Goal: Information Seeking & Learning: Check status

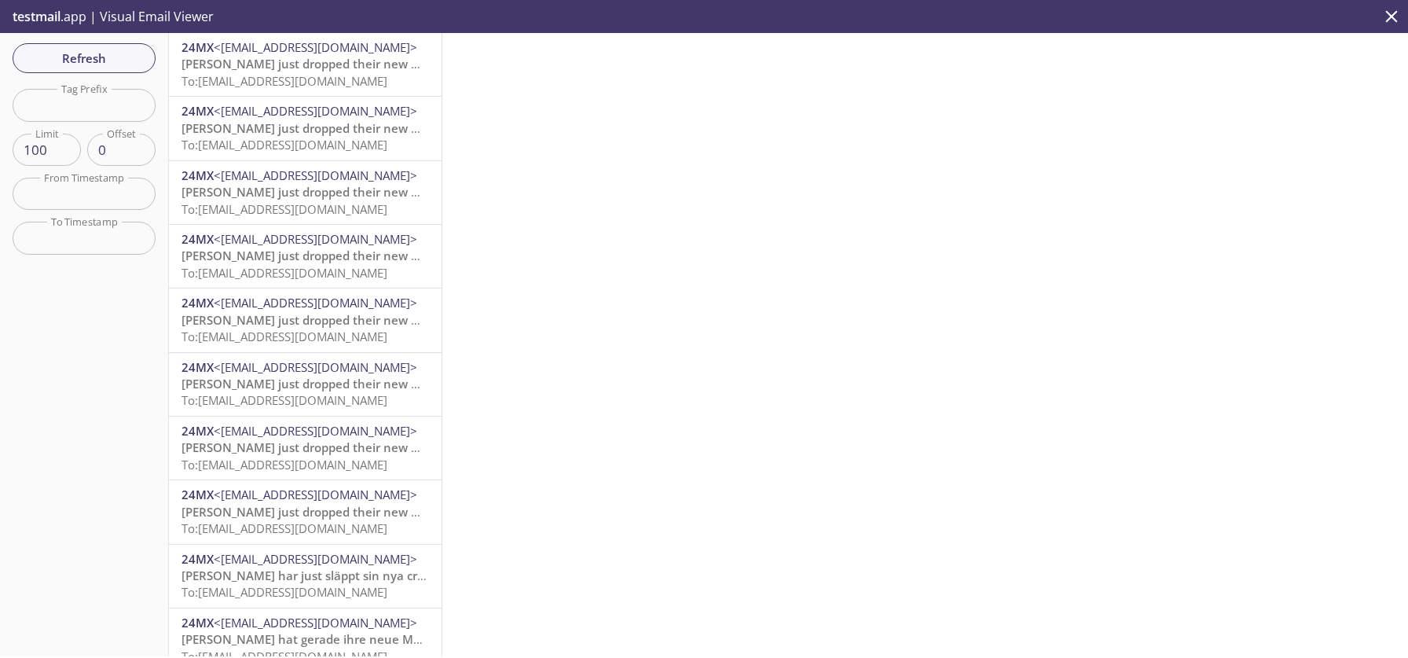
click at [80, 54] on span "Refresh" at bounding box center [84, 58] width 118 height 20
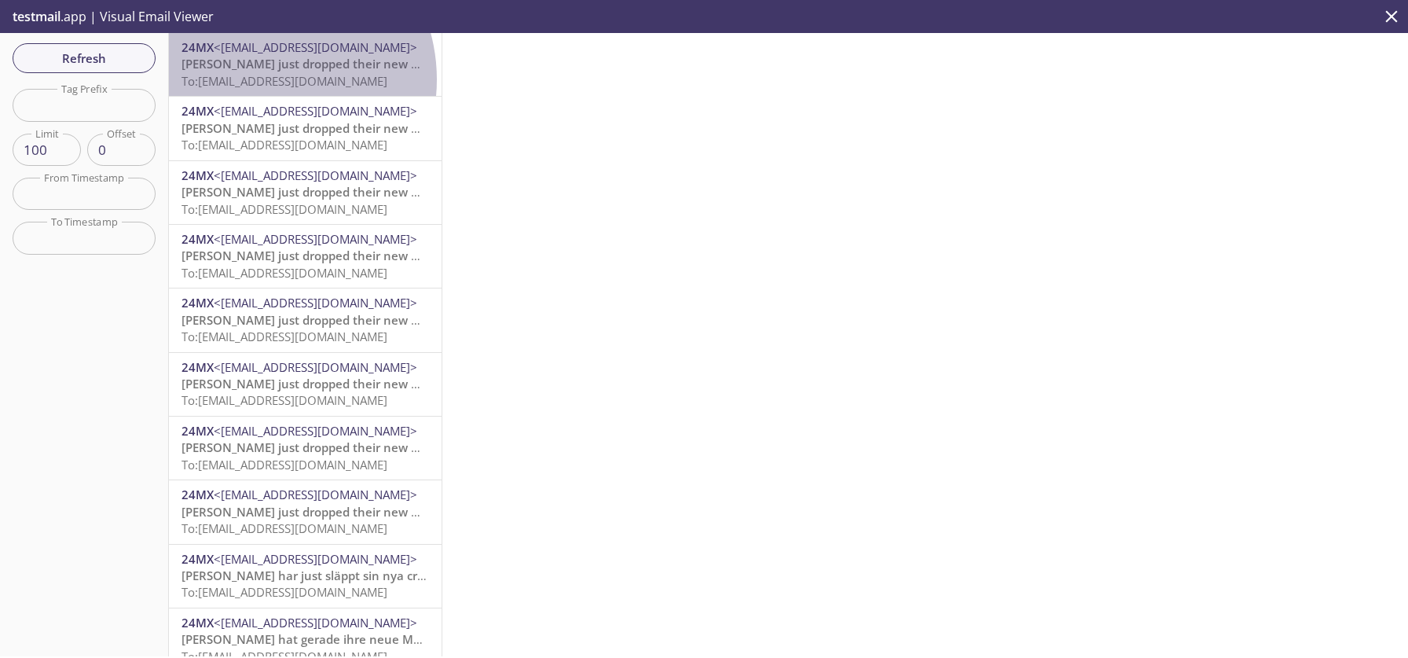
click at [259, 79] on span "To: [EMAIL_ADDRESS][DOMAIN_NAME]" at bounding box center [285, 81] width 206 height 16
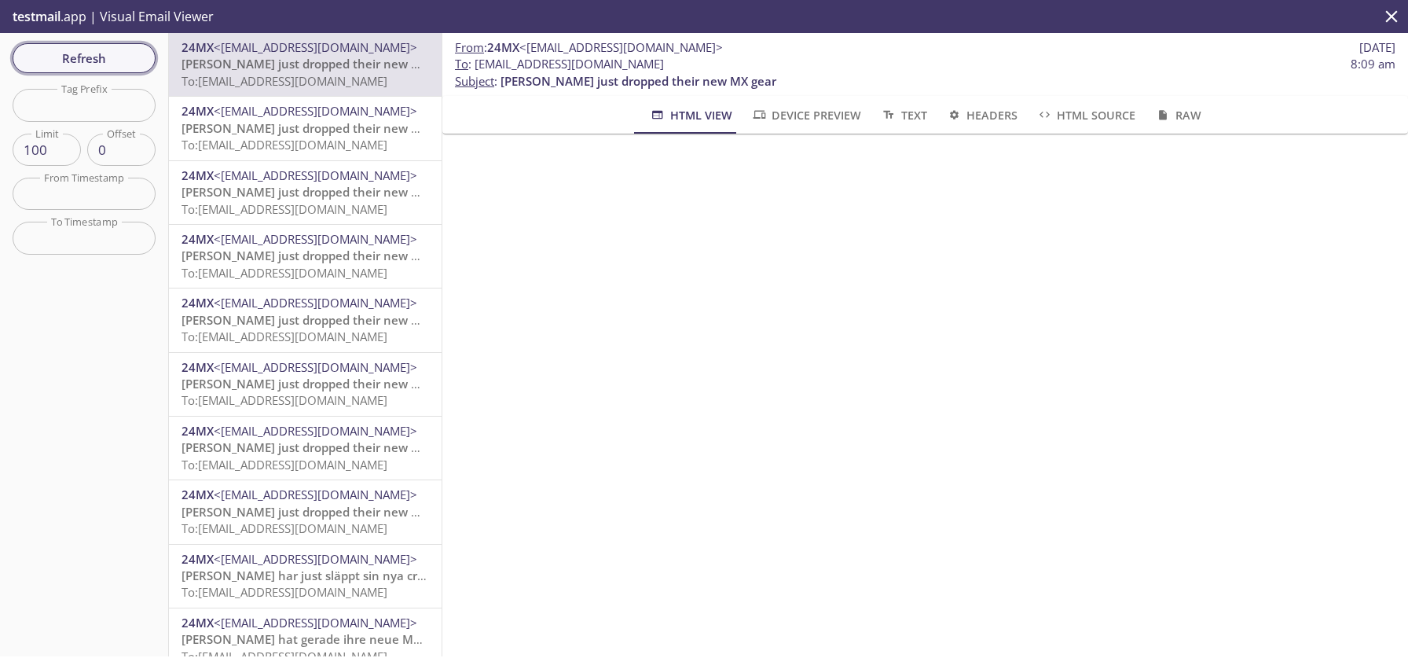
click at [76, 55] on span "Refresh" at bounding box center [84, 58] width 118 height 20
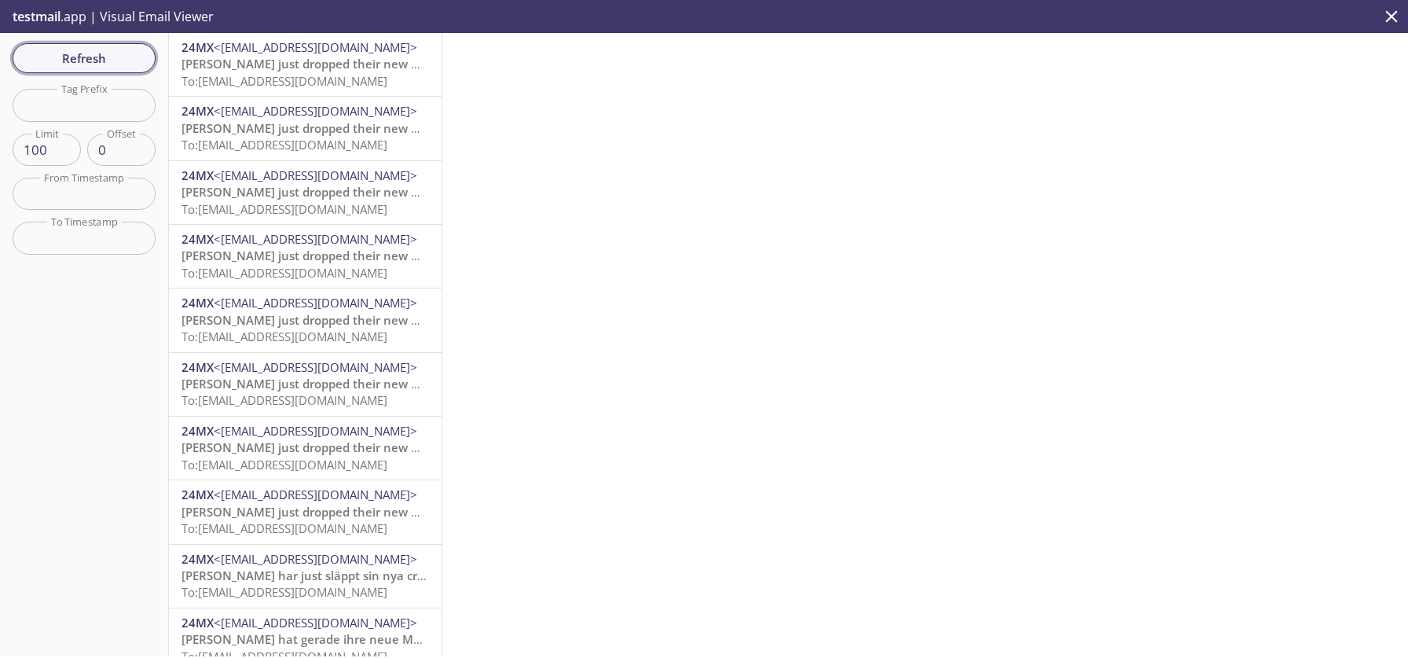
click at [76, 55] on span "Refresh" at bounding box center [84, 58] width 118 height 20
click at [309, 146] on span "To: 9xvbn.24mx-se@inbox.testmail.app" at bounding box center [285, 145] width 206 height 16
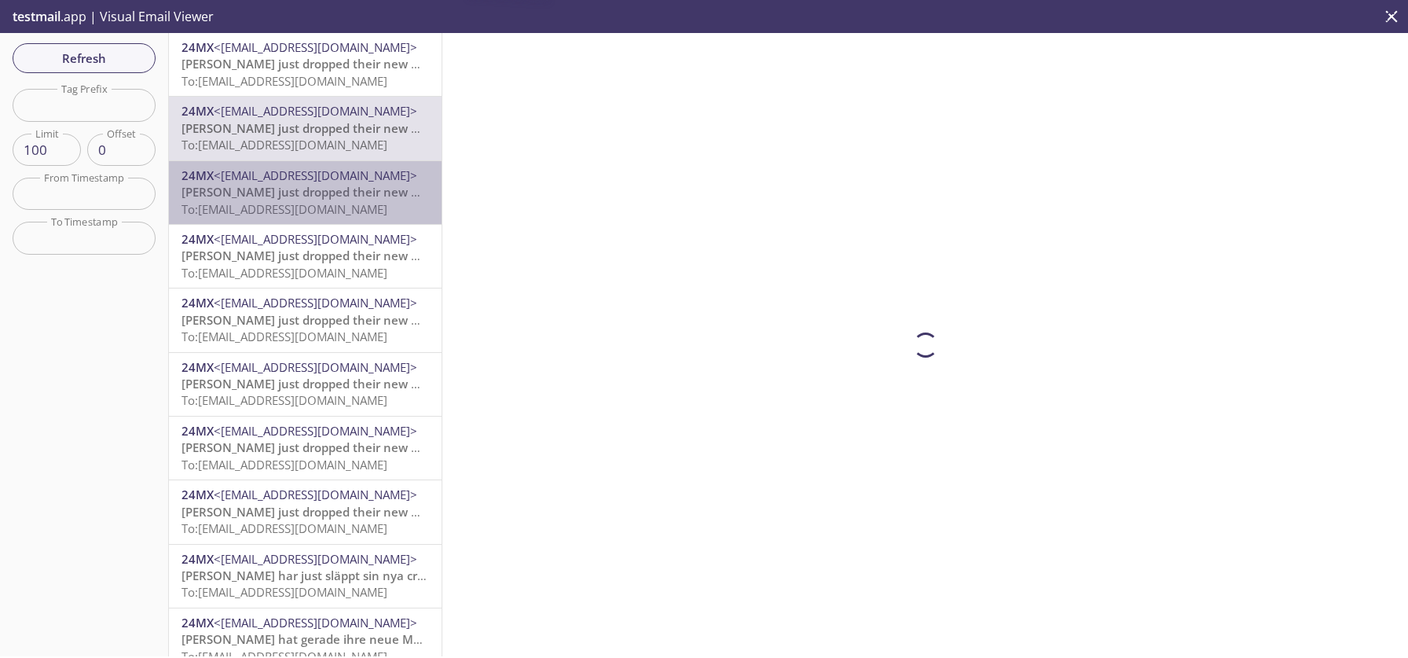
click at [307, 207] on span "To: 9xvbn.arturp-co-uk_5@inbox.testmail.app" at bounding box center [285, 209] width 206 height 16
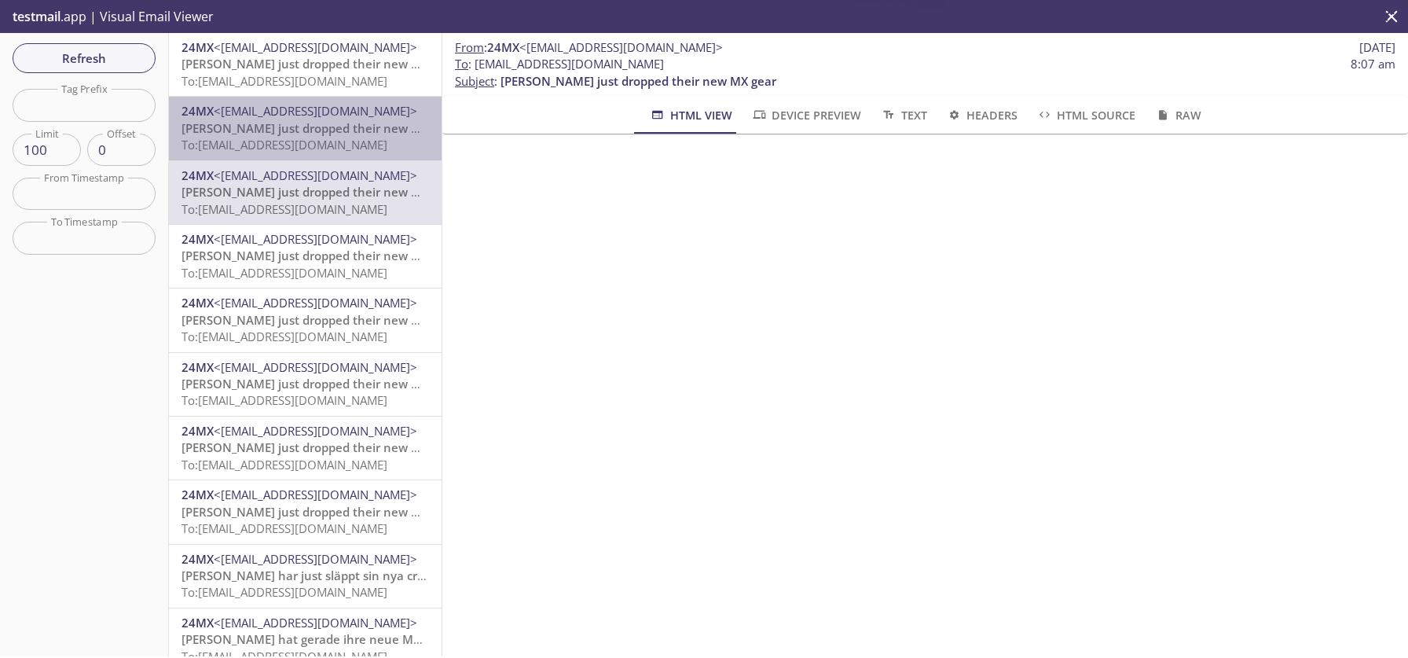
click at [313, 134] on span "[PERSON_NAME] just dropped their new MX gear" at bounding box center [320, 128] width 276 height 16
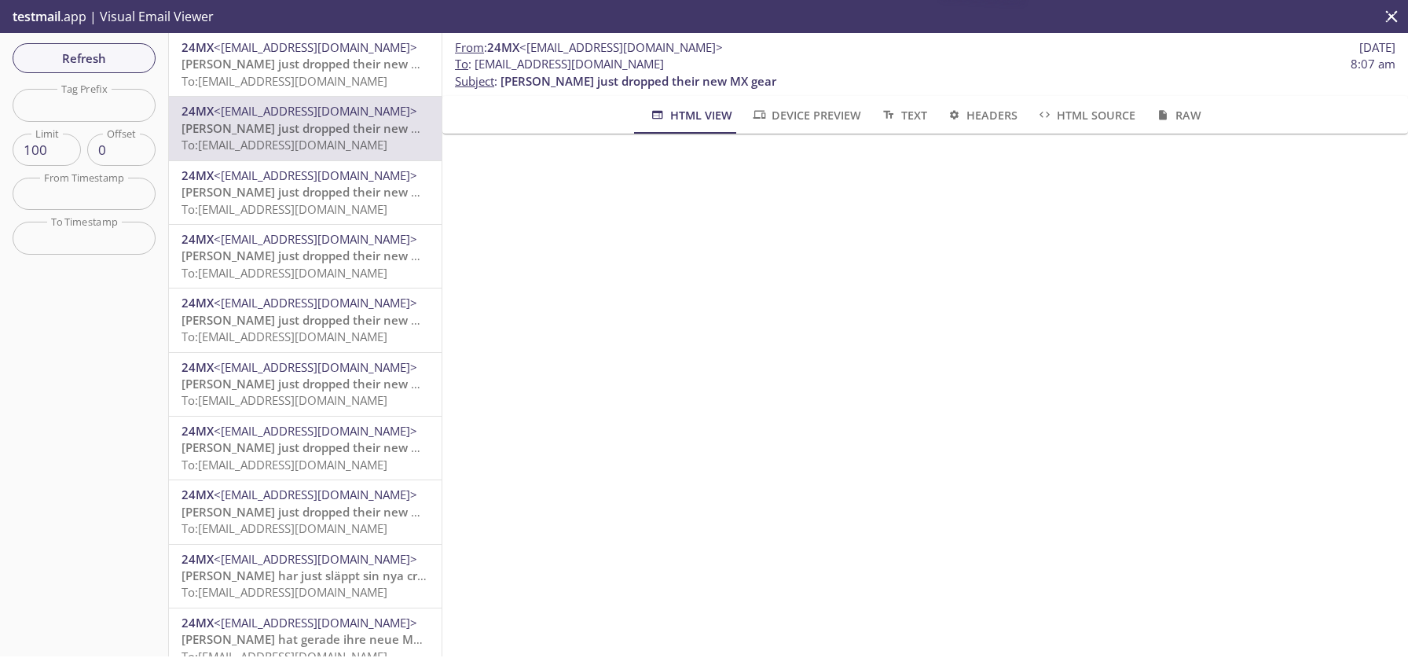
click at [320, 57] on span "[PERSON_NAME] just dropped their new MX gear" at bounding box center [320, 64] width 276 height 16
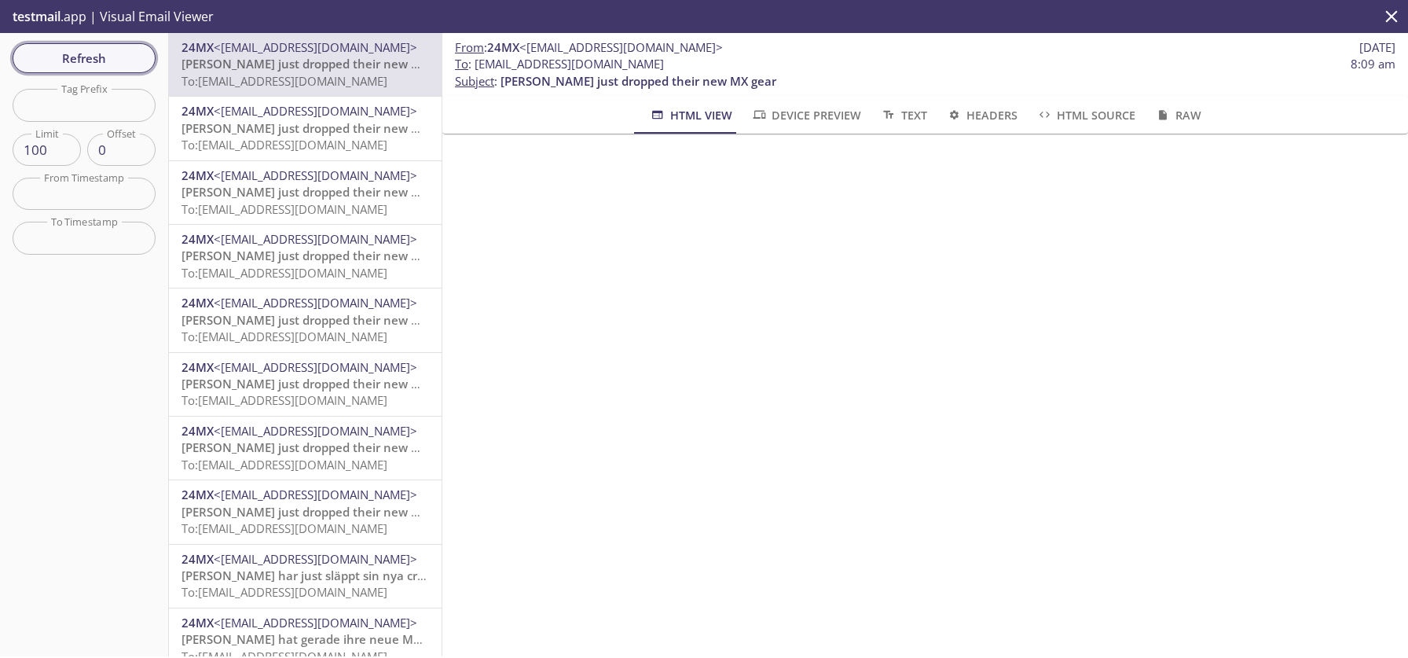
click at [62, 58] on span "Refresh" at bounding box center [84, 58] width 118 height 20
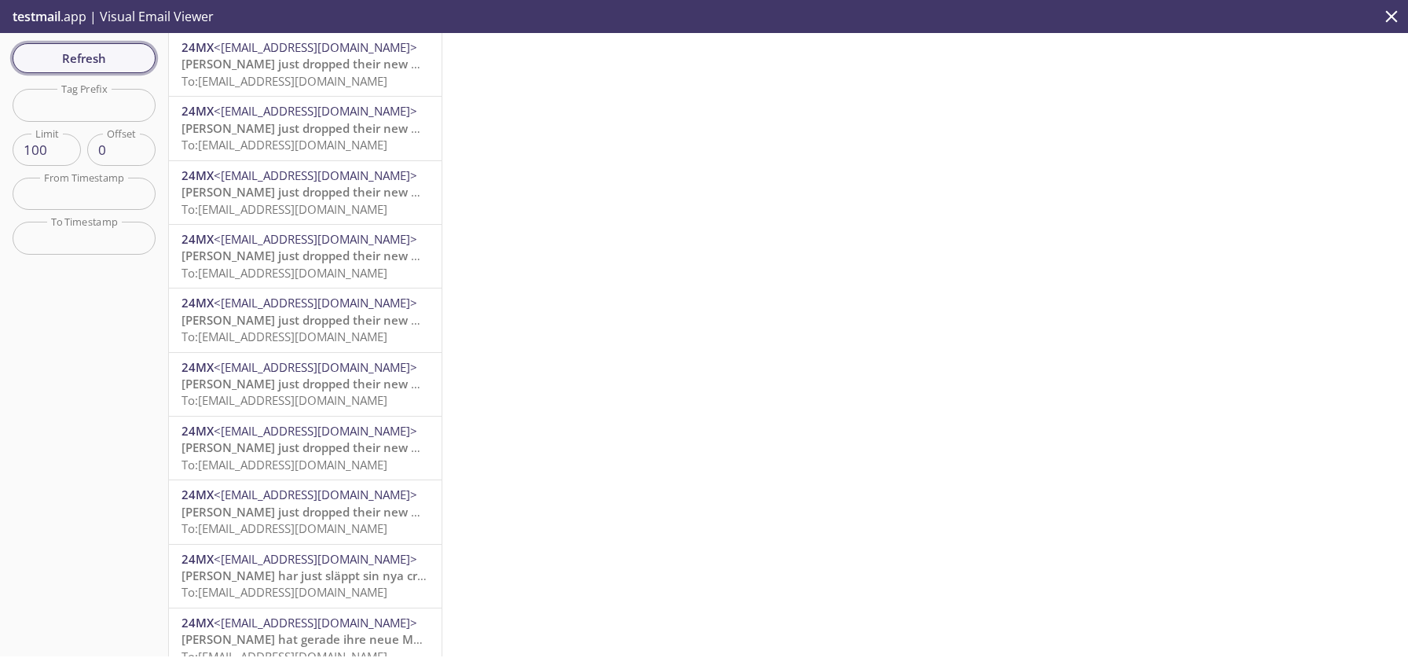
click at [71, 51] on span "Refresh" at bounding box center [84, 58] width 118 height 20
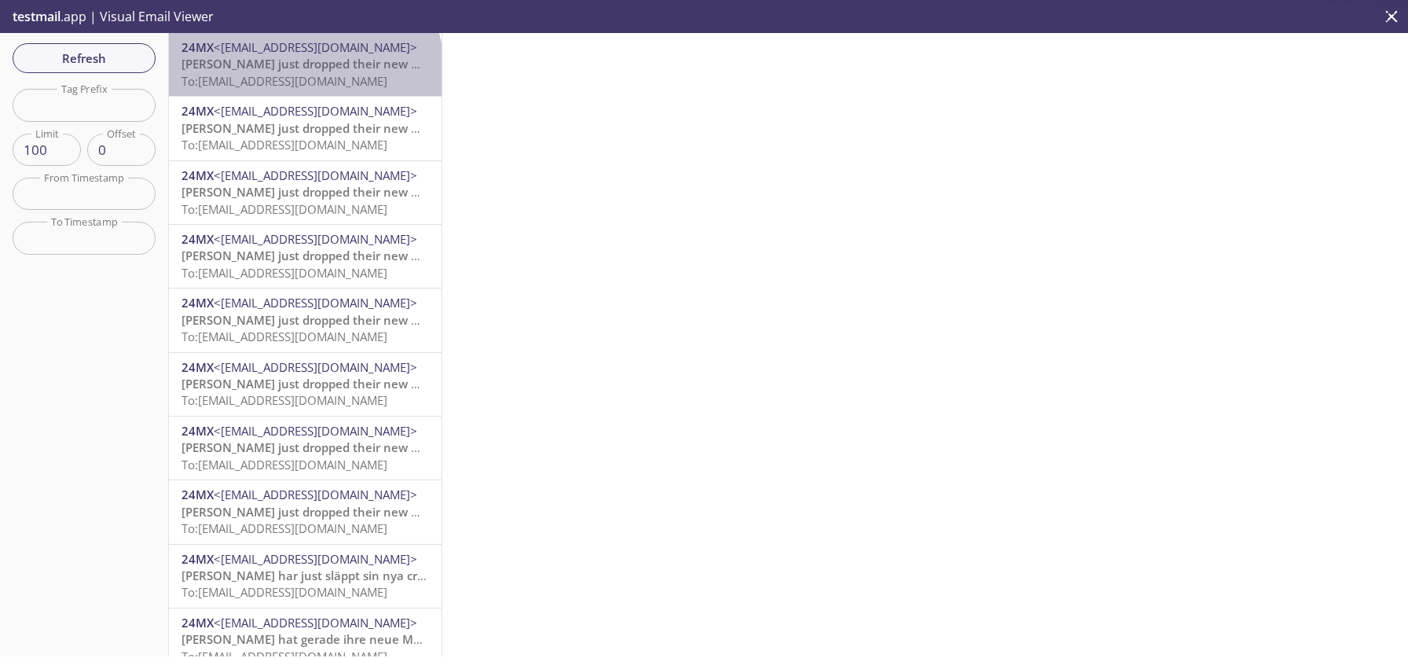
click at [303, 73] on span "To: [EMAIL_ADDRESS][DOMAIN_NAME]" at bounding box center [285, 81] width 206 height 16
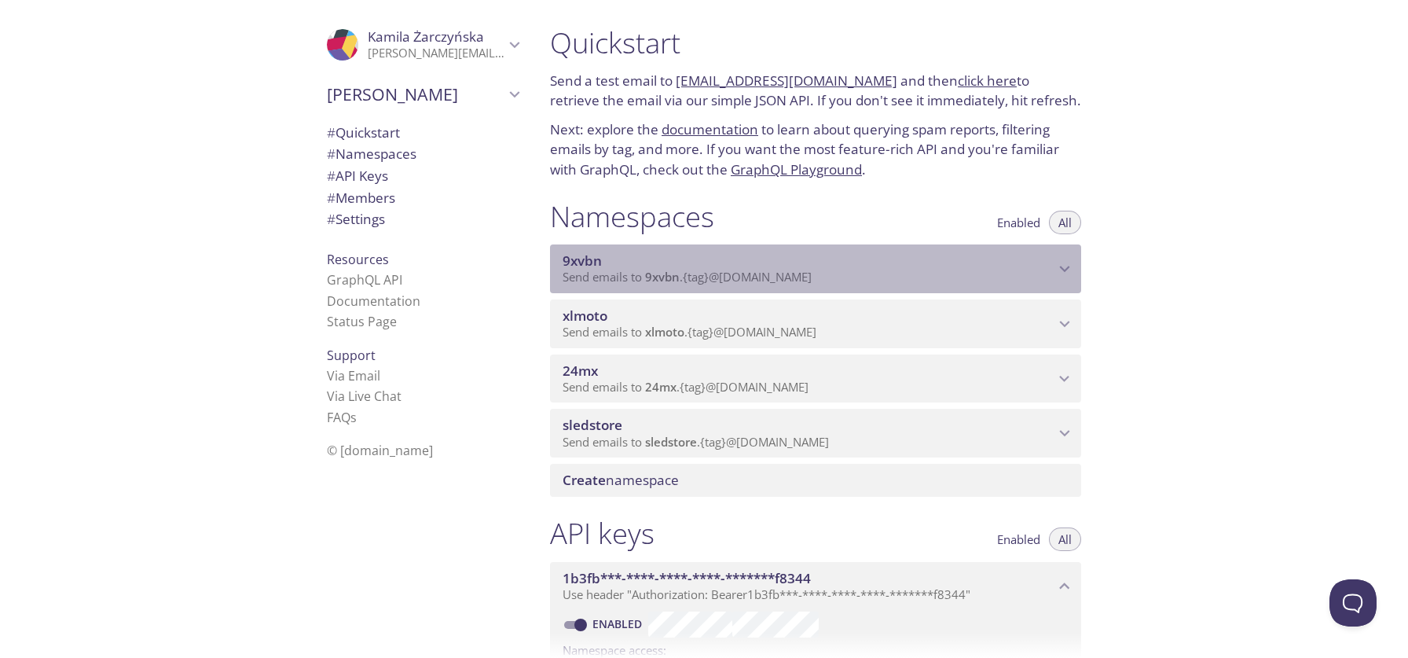
click at [1030, 253] on span "9xvbn" at bounding box center [809, 260] width 492 height 17
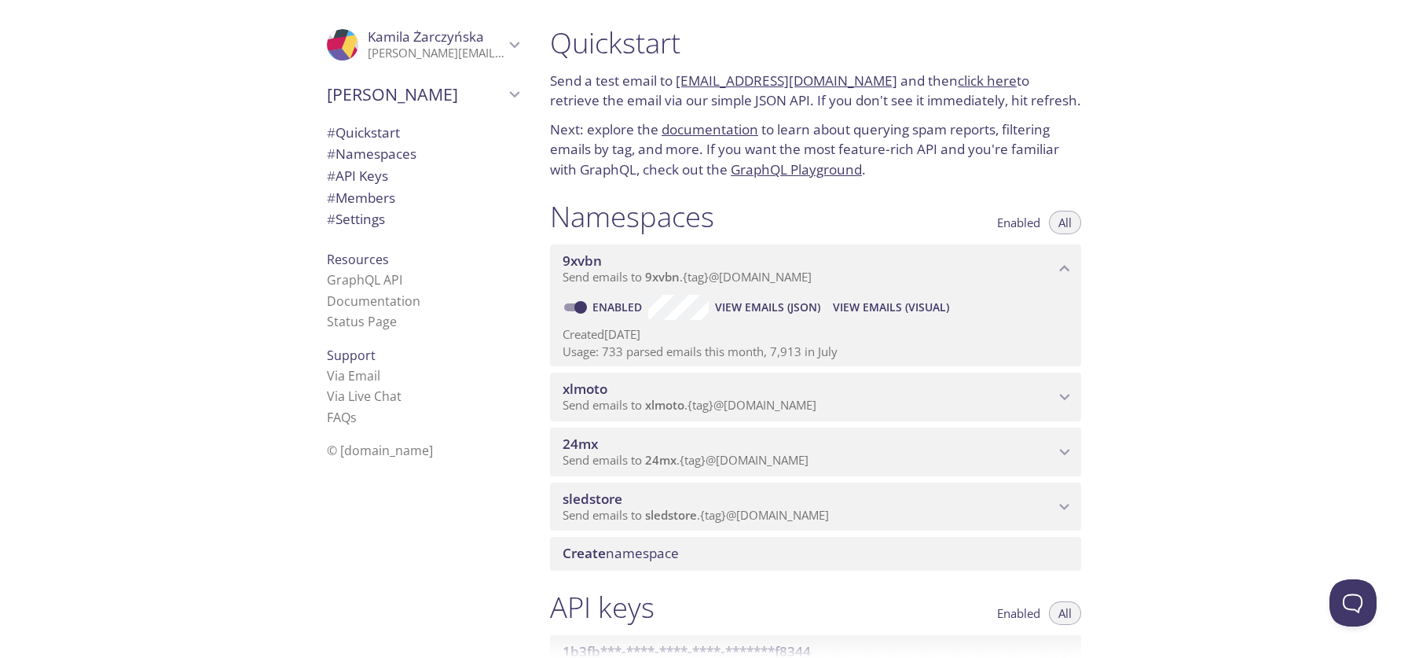
click at [872, 303] on span "View Emails (Visual)" at bounding box center [891, 307] width 116 height 19
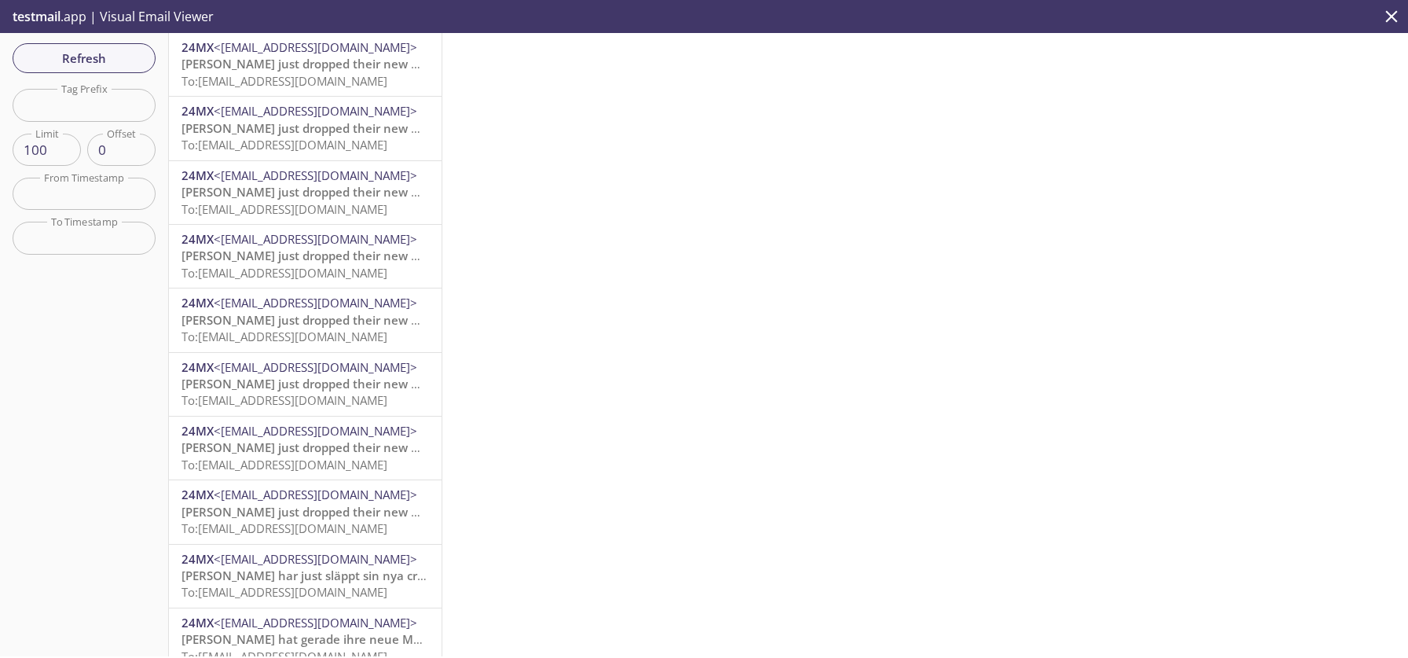
click at [274, 66] on span "[PERSON_NAME] just dropped their new MX gear" at bounding box center [320, 64] width 276 height 16
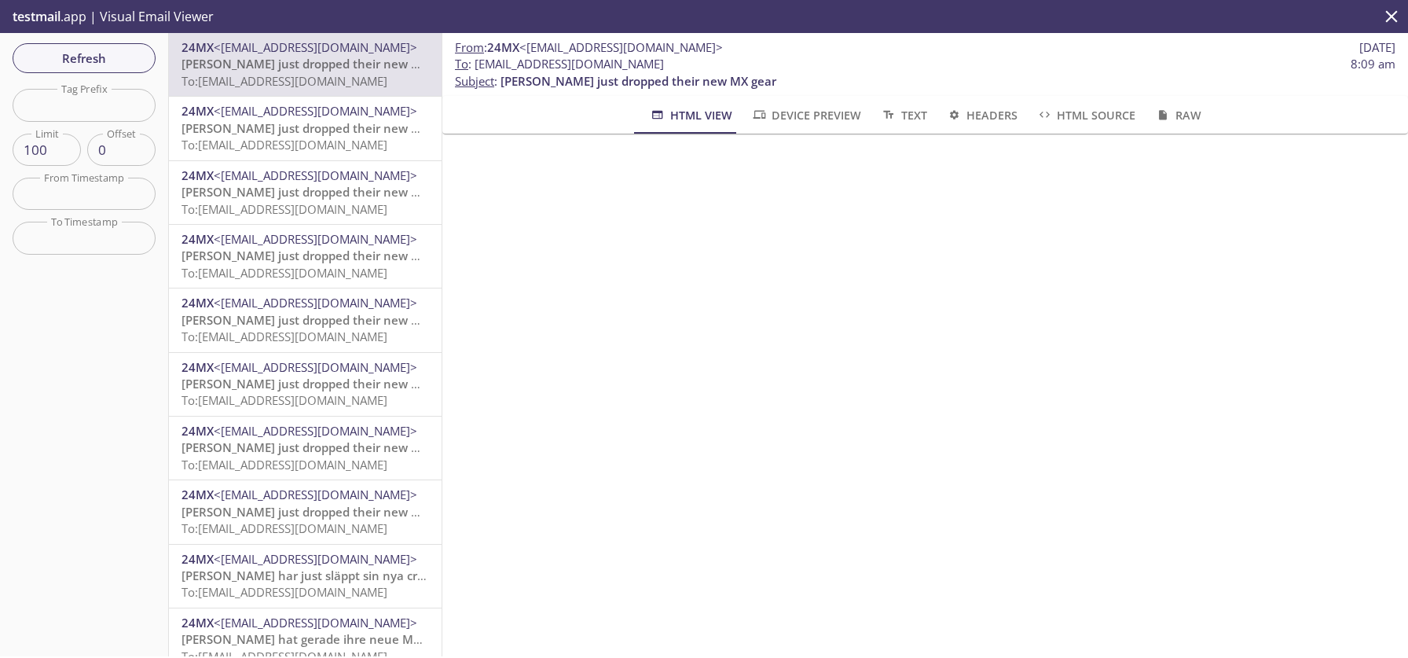
click at [94, 59] on span "Refresh" at bounding box center [84, 58] width 118 height 20
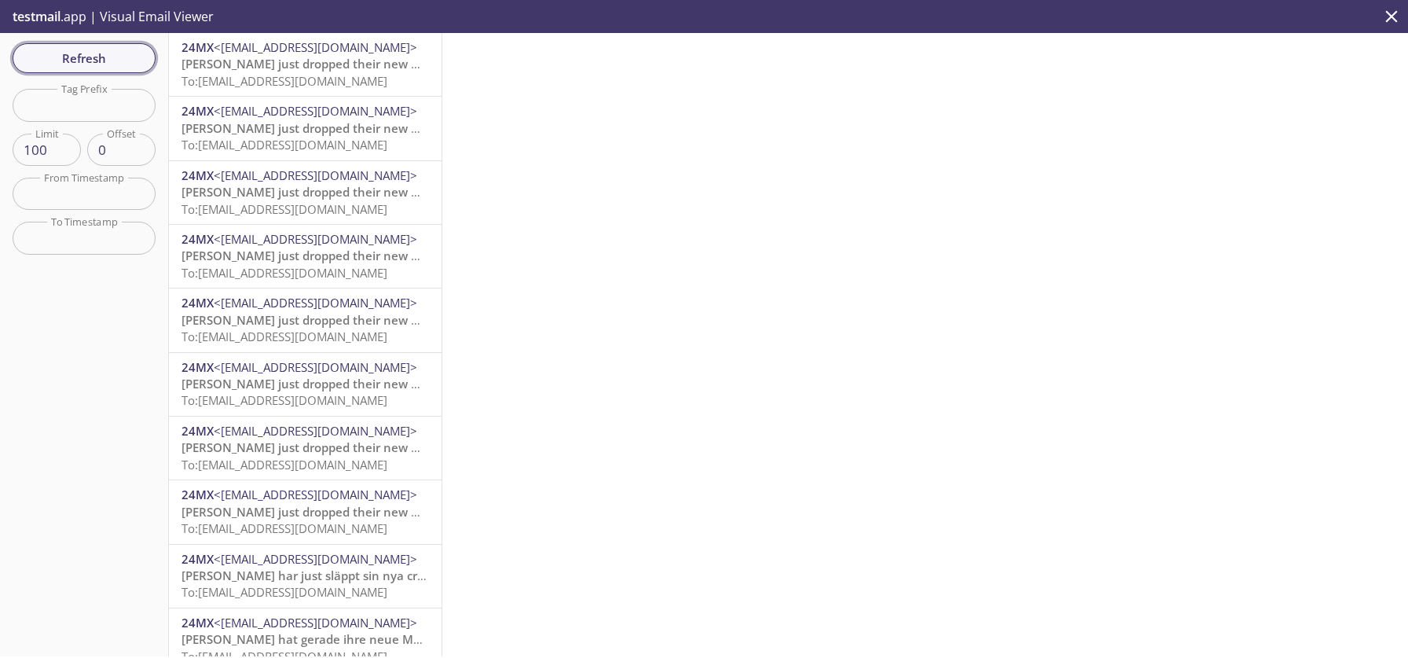
click at [65, 54] on span "Refresh" at bounding box center [84, 58] width 118 height 20
click at [104, 50] on span "Refresh" at bounding box center [84, 58] width 118 height 20
click at [111, 51] on span "Refresh" at bounding box center [84, 58] width 118 height 20
click at [62, 54] on span "Refresh" at bounding box center [84, 58] width 118 height 20
click at [100, 51] on span "Refresh" at bounding box center [84, 58] width 118 height 20
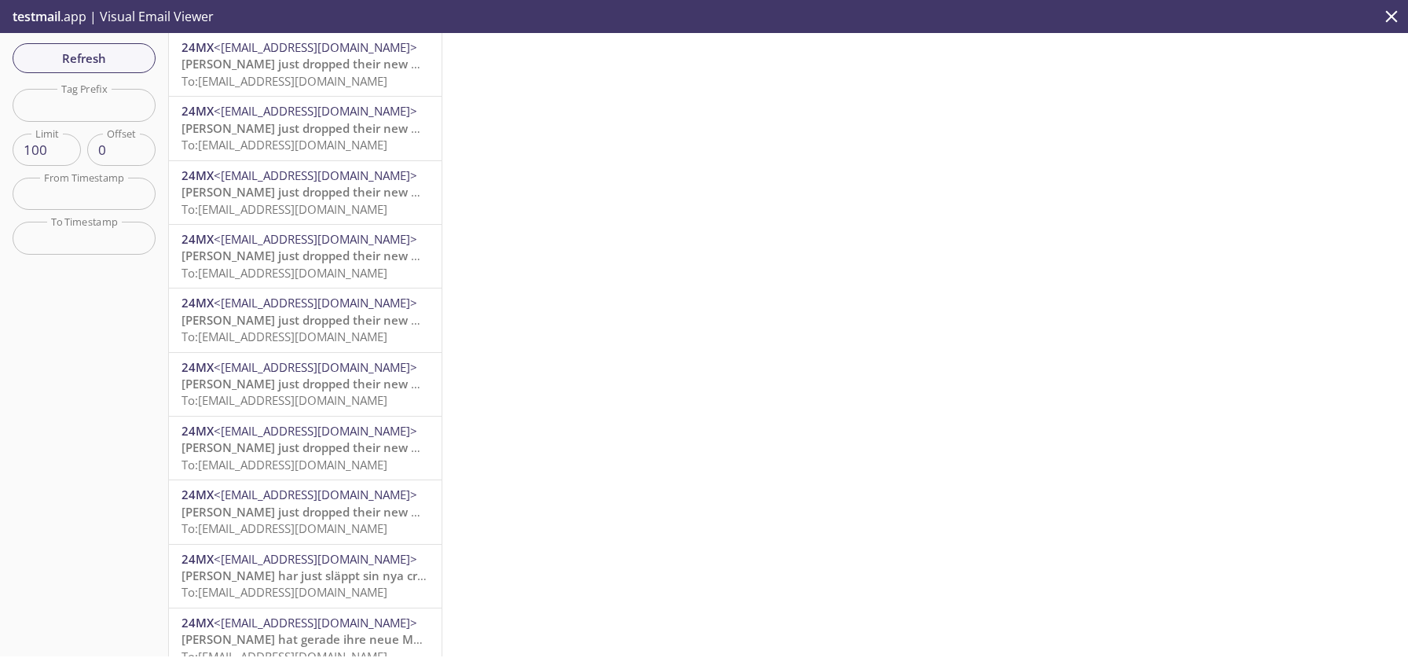
click at [262, 73] on span "To: [EMAIL_ADDRESS][DOMAIN_NAME]" at bounding box center [285, 81] width 206 height 16
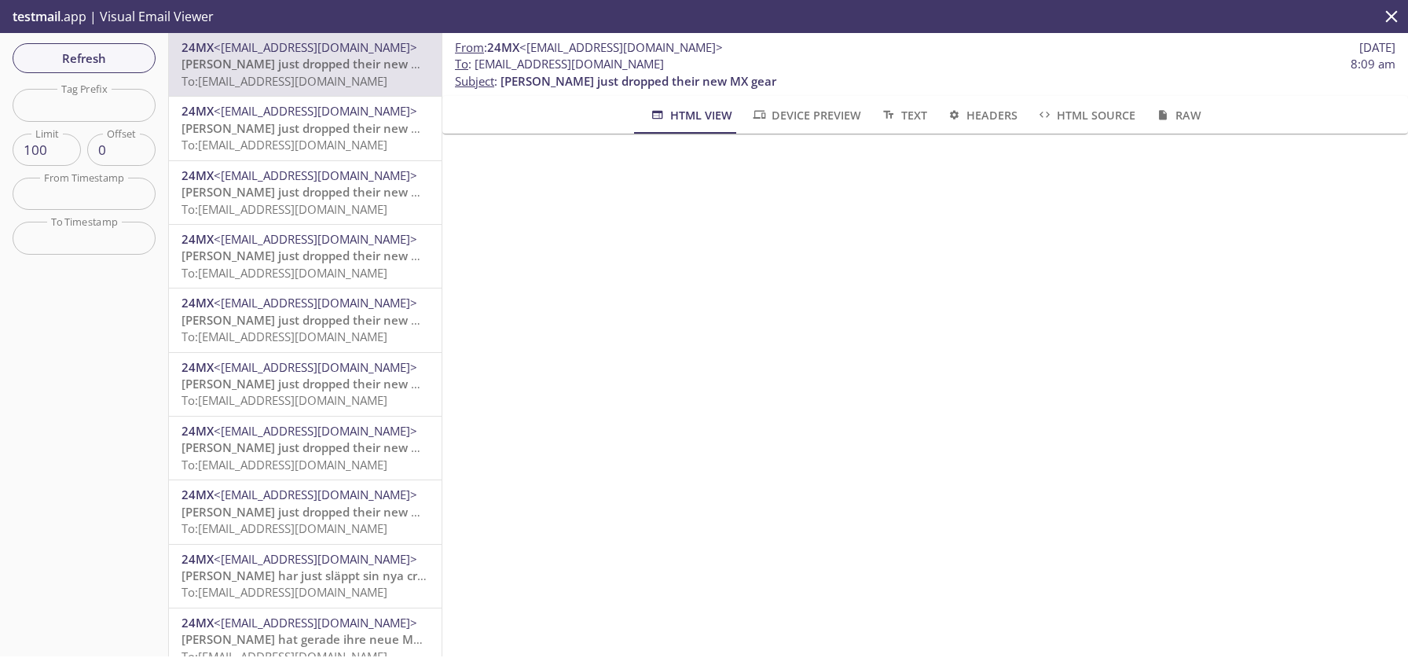
drag, startPoint x: 649, startPoint y: 65, endPoint x: 474, endPoint y: 68, distance: 175.2
click at [474, 68] on span "To : [EMAIL_ADDRESS][DOMAIN_NAME] 8:09 am" at bounding box center [925, 64] width 941 height 17
copy span "[EMAIL_ADDRESS][DOMAIN_NAME]"
click at [250, 64] on span "[PERSON_NAME] just dropped their new MX gear" at bounding box center [320, 64] width 276 height 16
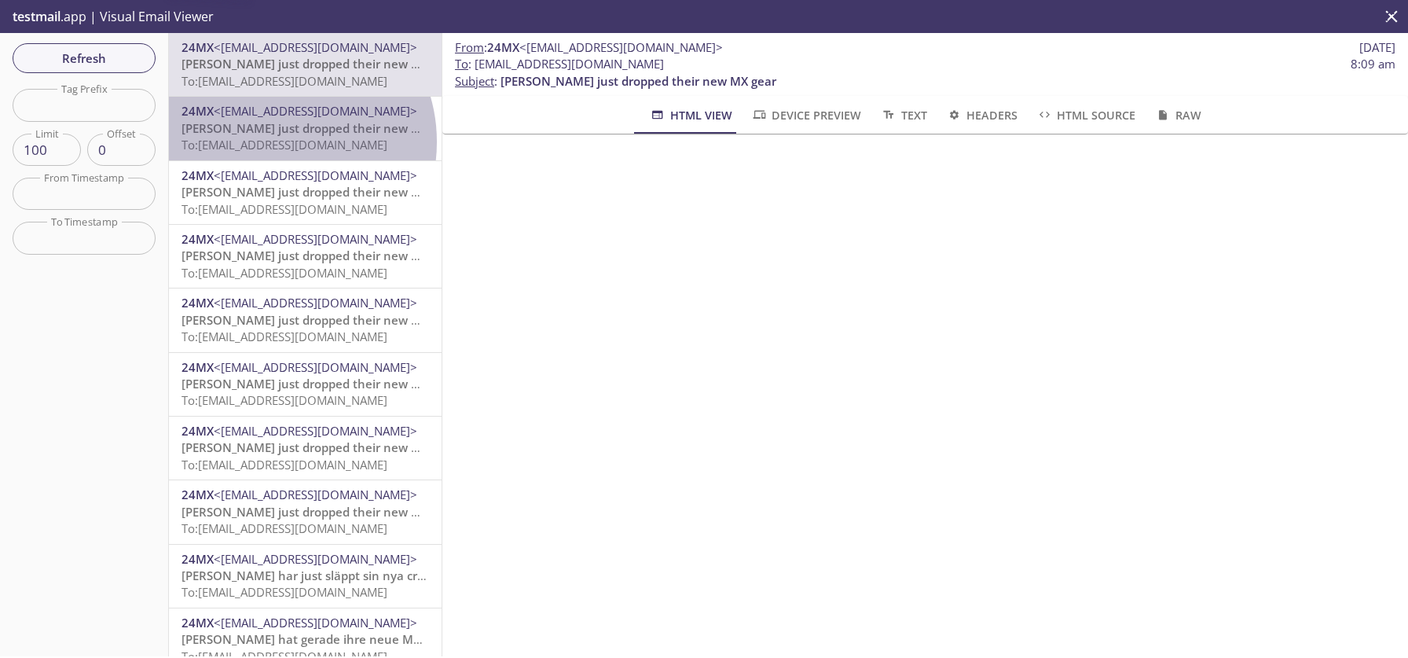
click at [275, 141] on span "To: [EMAIL_ADDRESS][DOMAIN_NAME]" at bounding box center [285, 145] width 206 height 16
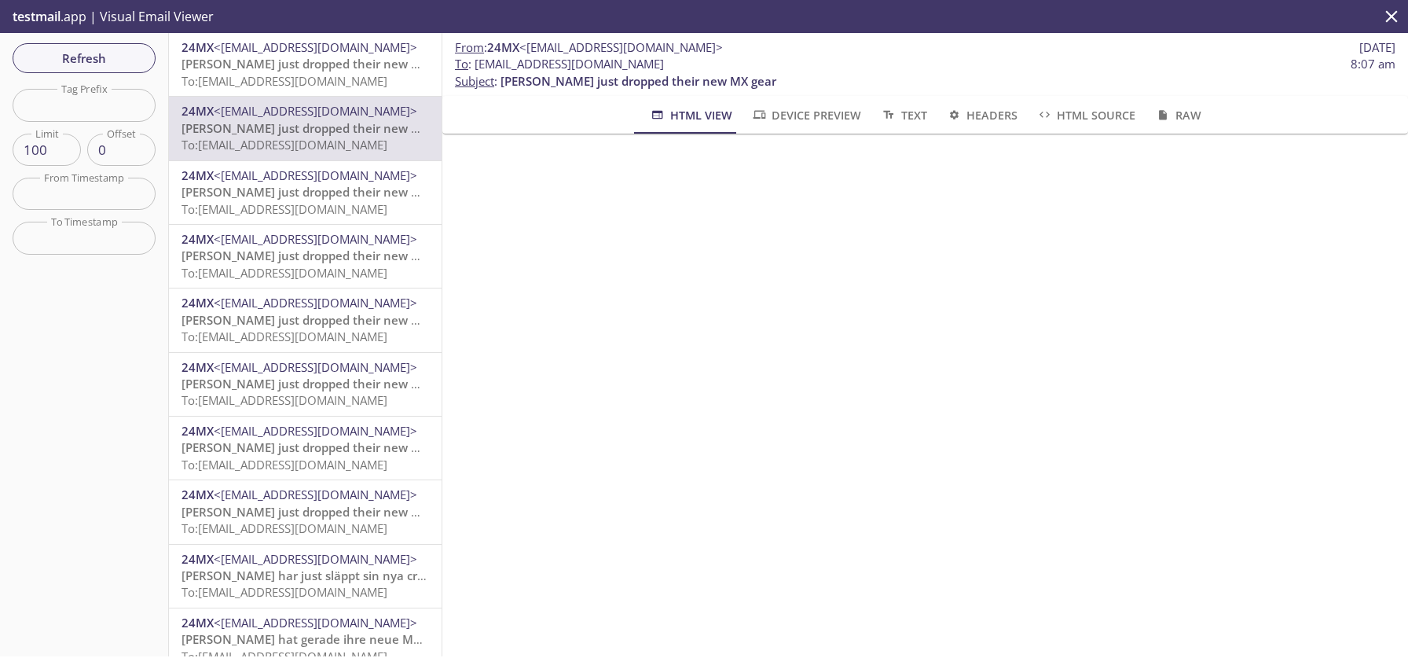
click at [254, 86] on span "To: [EMAIL_ADDRESS][DOMAIN_NAME]" at bounding box center [285, 81] width 206 height 16
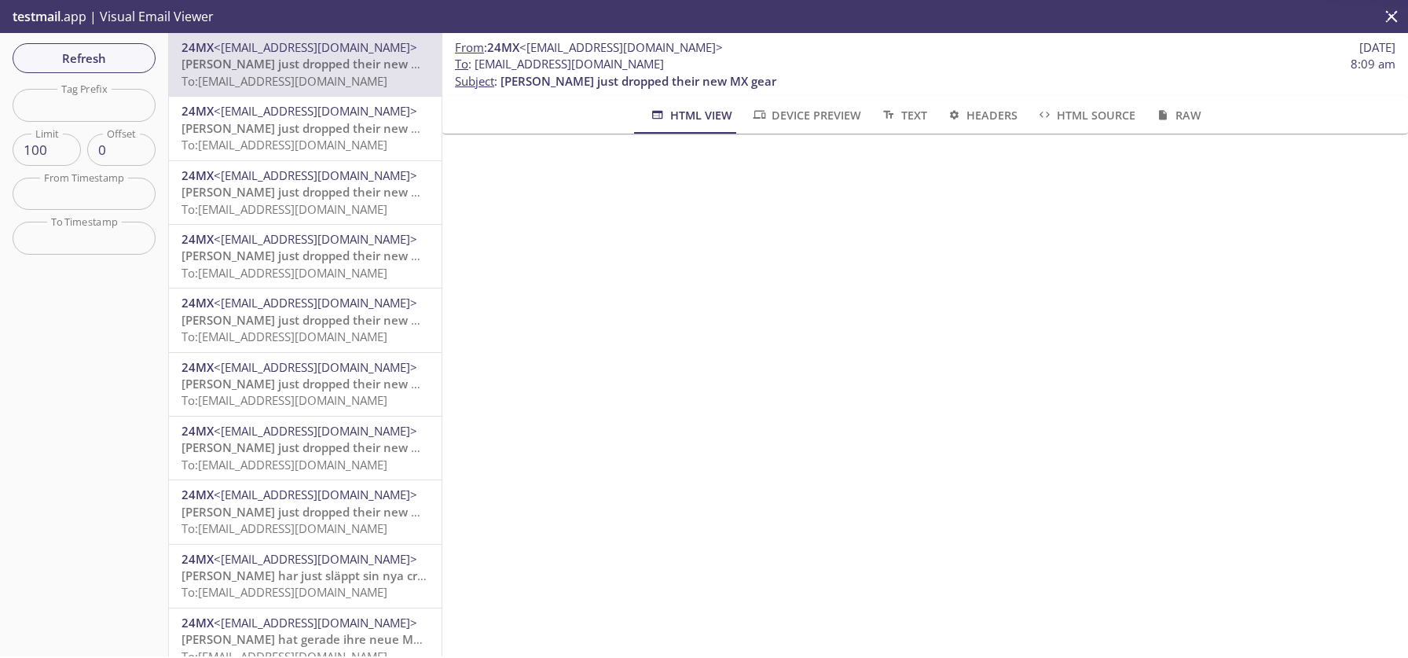
click at [327, 223] on div "24MX <news@newsletters.24mx.com> O'NEAL just dropped their new MX gear To: 9xvb…" at bounding box center [305, 192] width 273 height 63
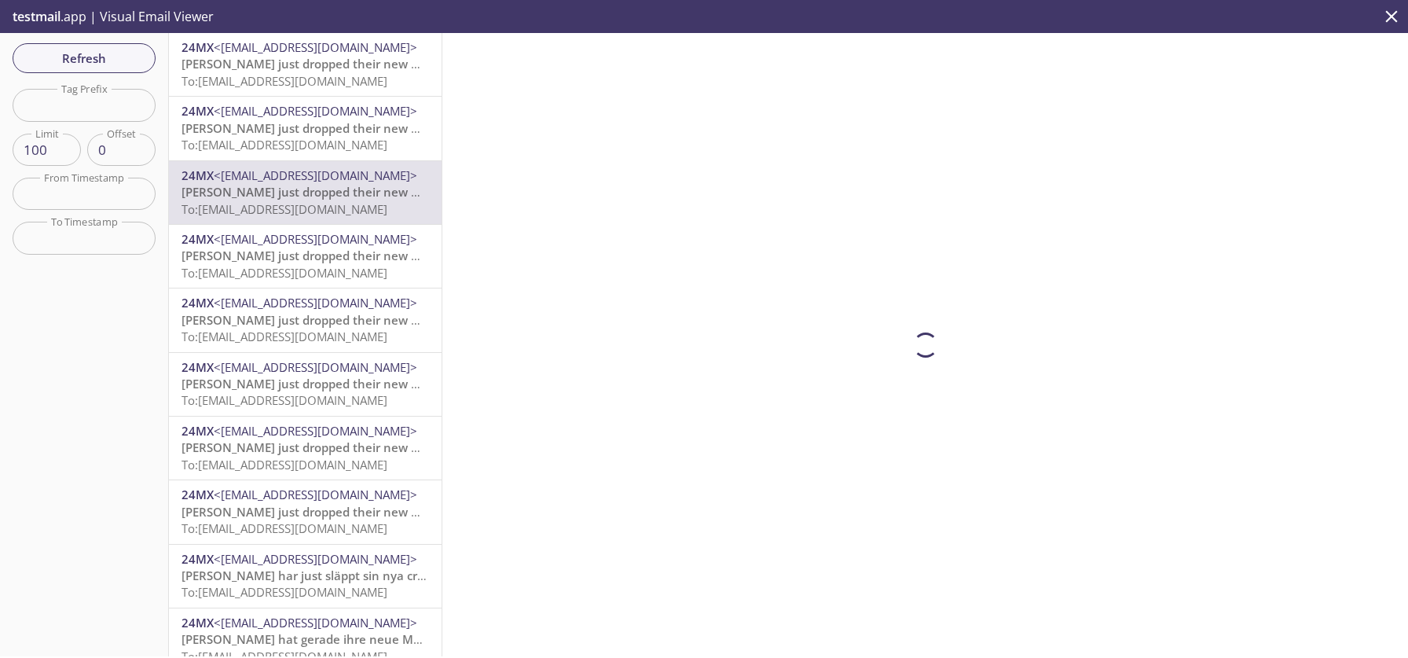
click at [337, 267] on span "To: 9xvbn.92723b7fc300@inbox.testmail.app" at bounding box center [285, 273] width 206 height 16
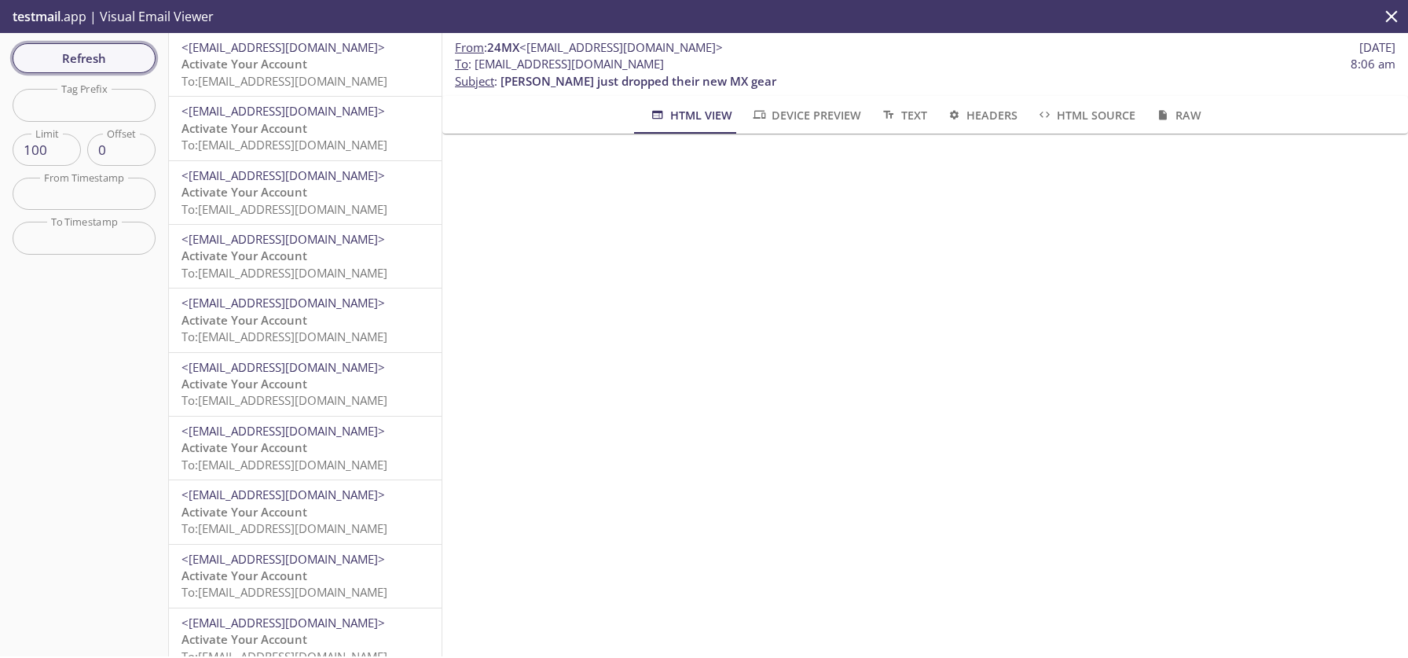
click at [92, 55] on span "Refresh" at bounding box center [84, 58] width 118 height 20
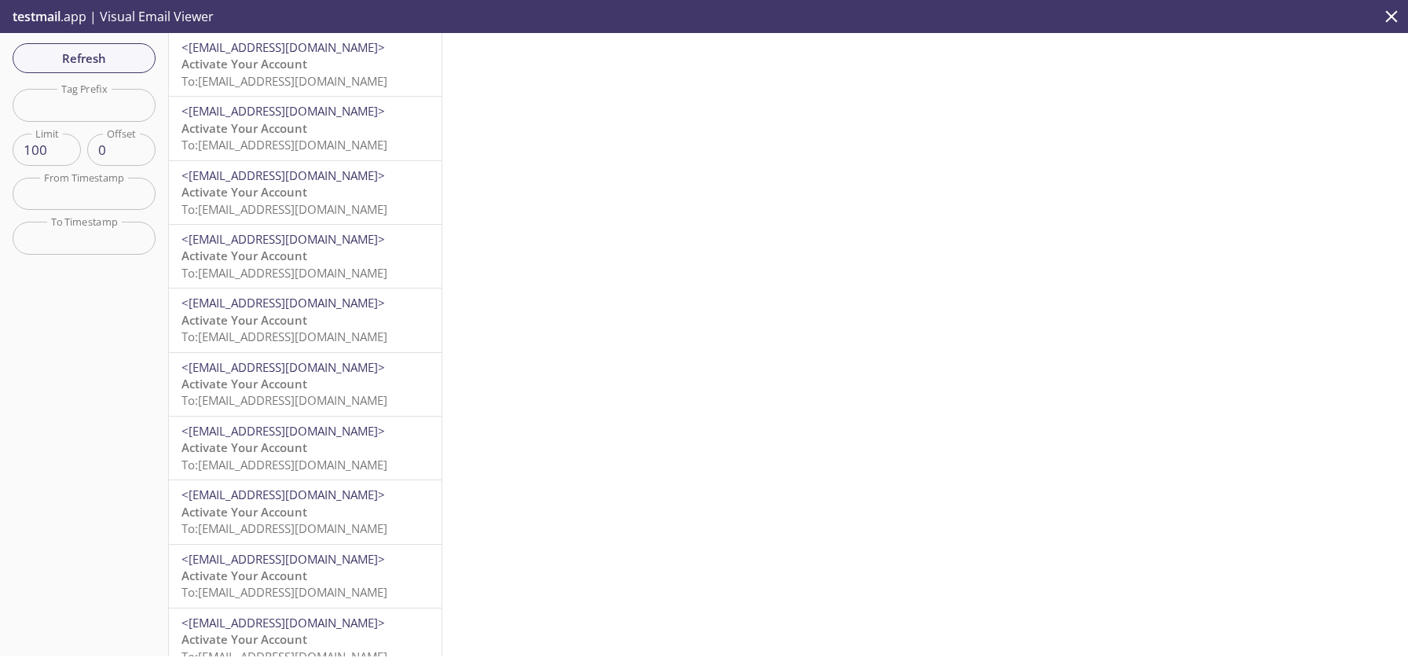
click at [287, 80] on span "To: 9xvbn.0333b7cd1b80@inbox.testmail.app" at bounding box center [285, 81] width 206 height 16
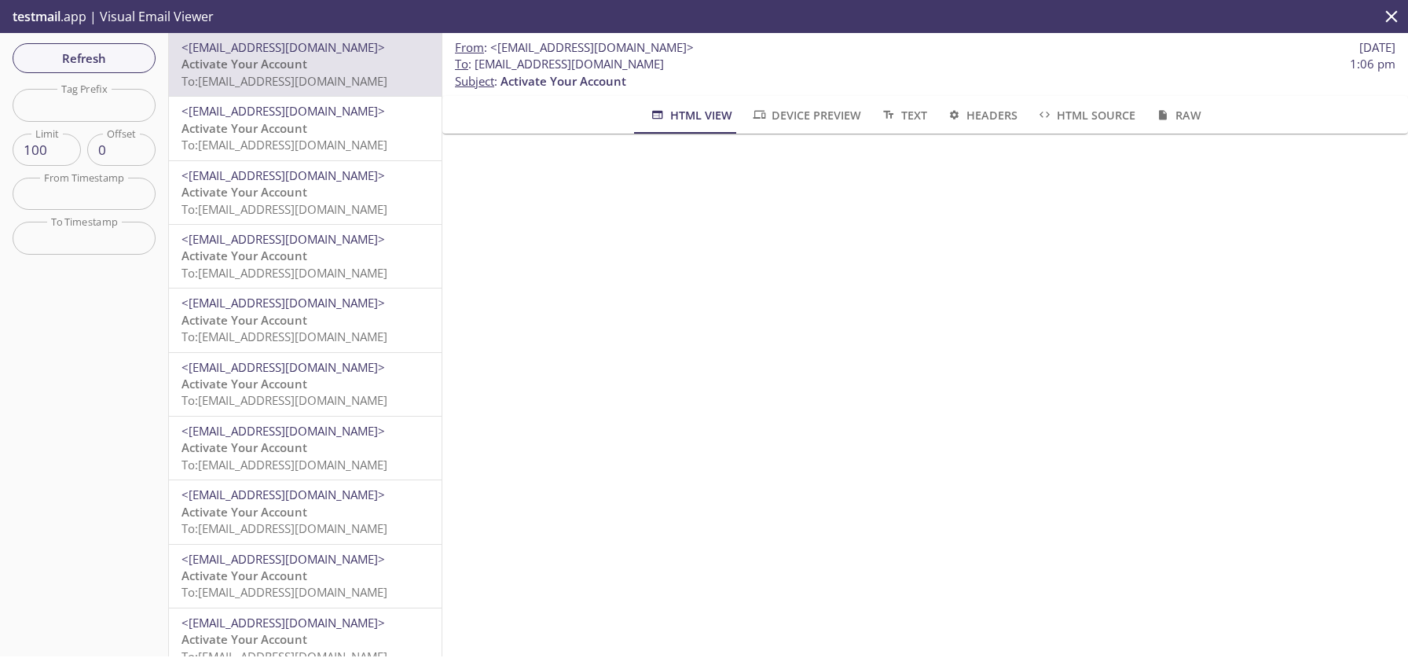
click at [275, 144] on span "To: 9xvbn.3a527bfbc658@inbox.testmail.app" at bounding box center [285, 145] width 206 height 16
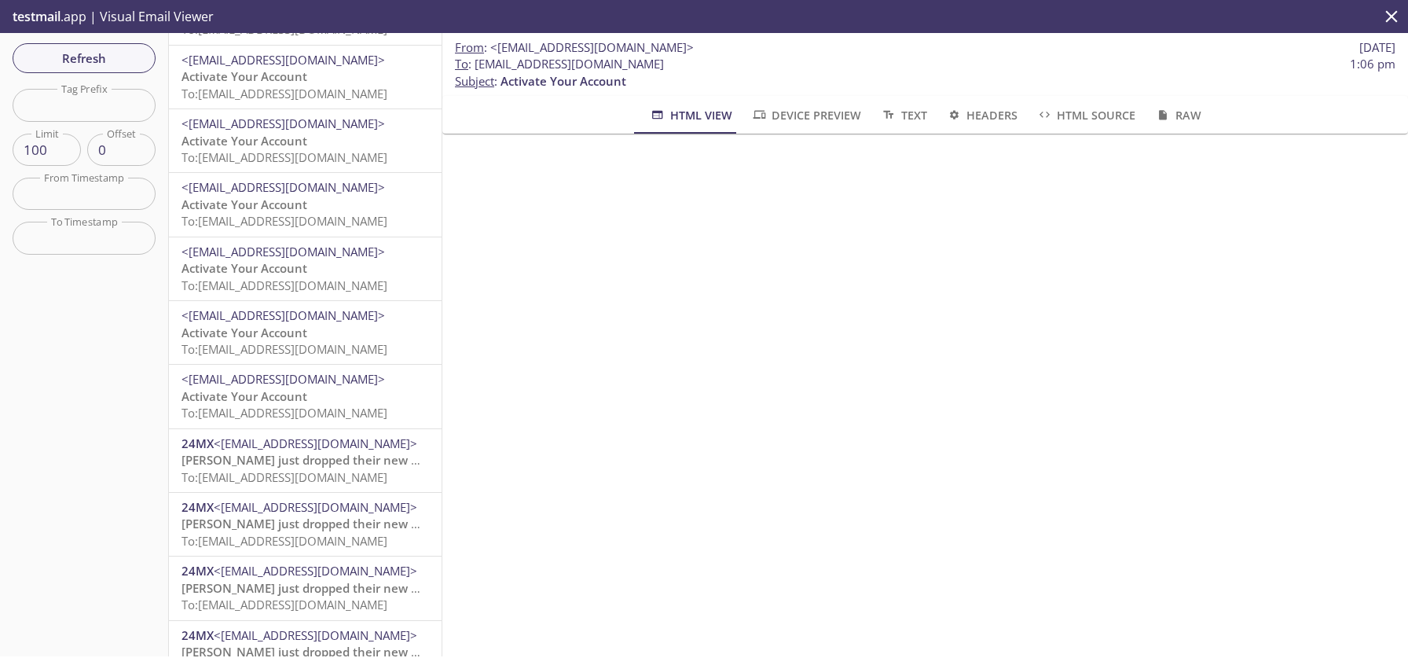
scroll to position [566, 0]
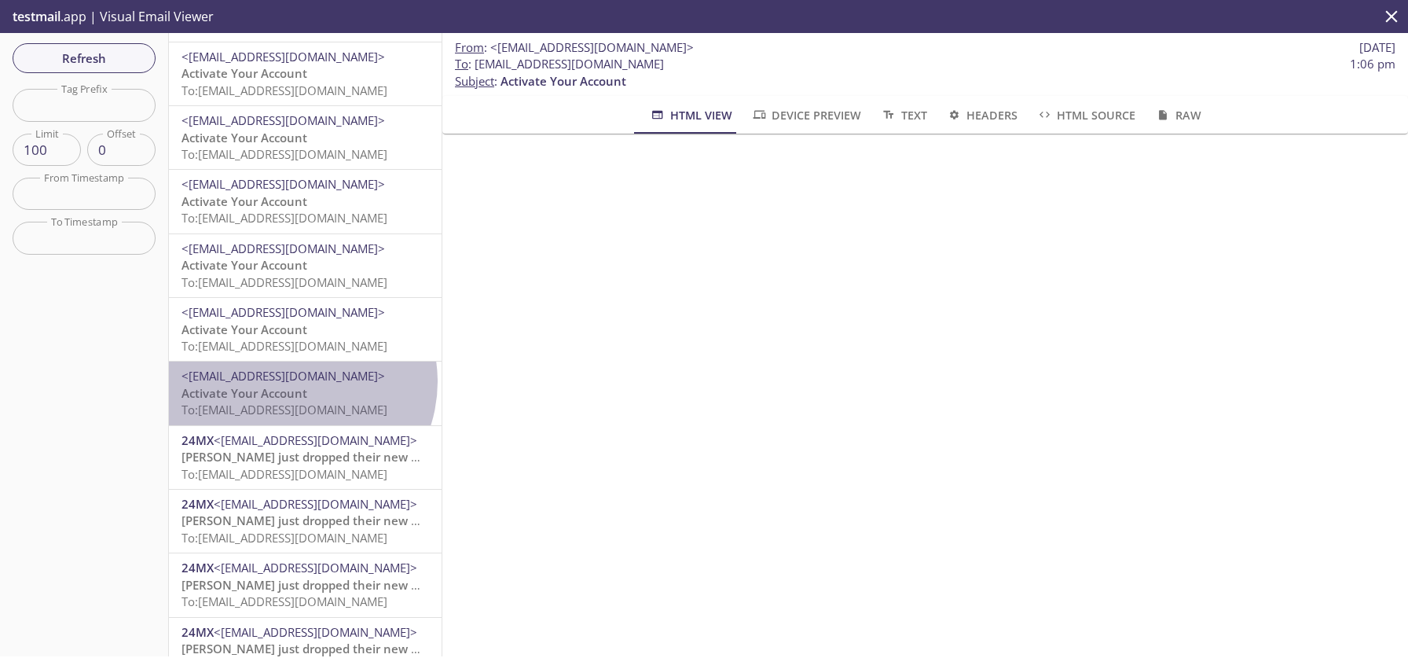
click at [295, 380] on span "<[EMAIL_ADDRESS][DOMAIN_NAME]>" at bounding box center [284, 376] width 204 height 16
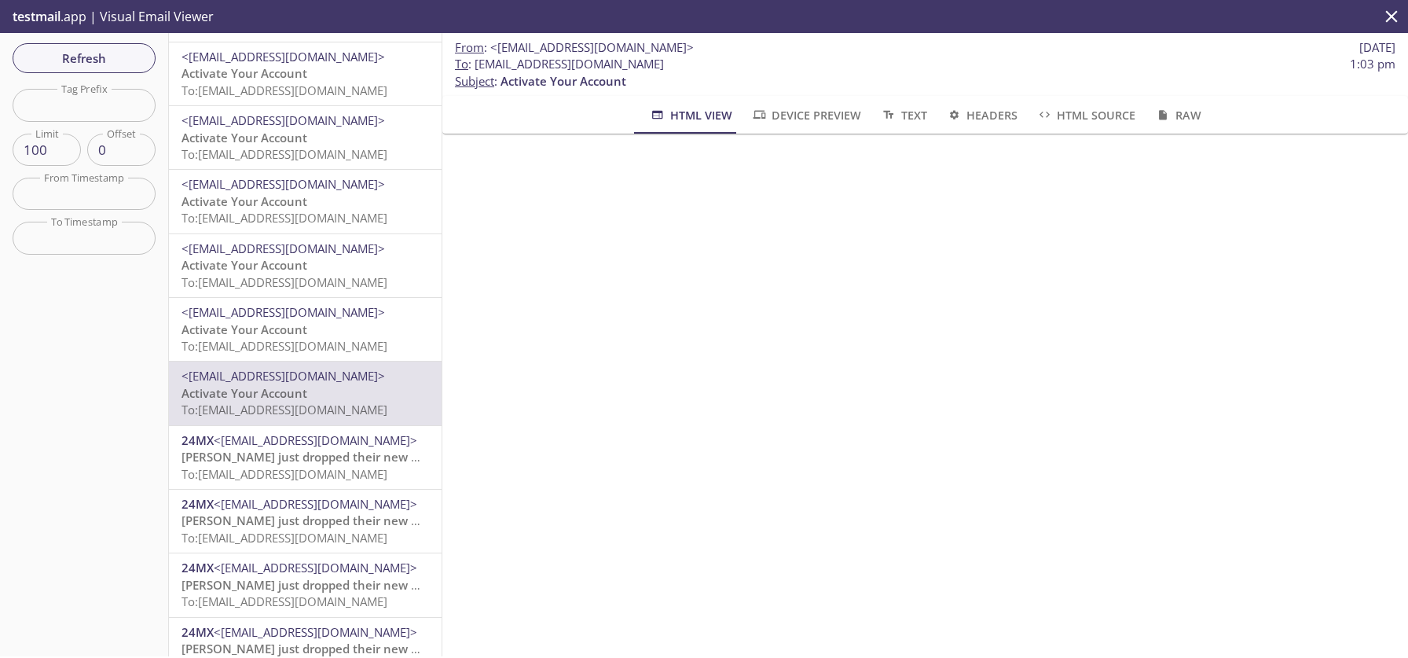
click at [283, 325] on span "Activate Your Account" at bounding box center [245, 329] width 126 height 16
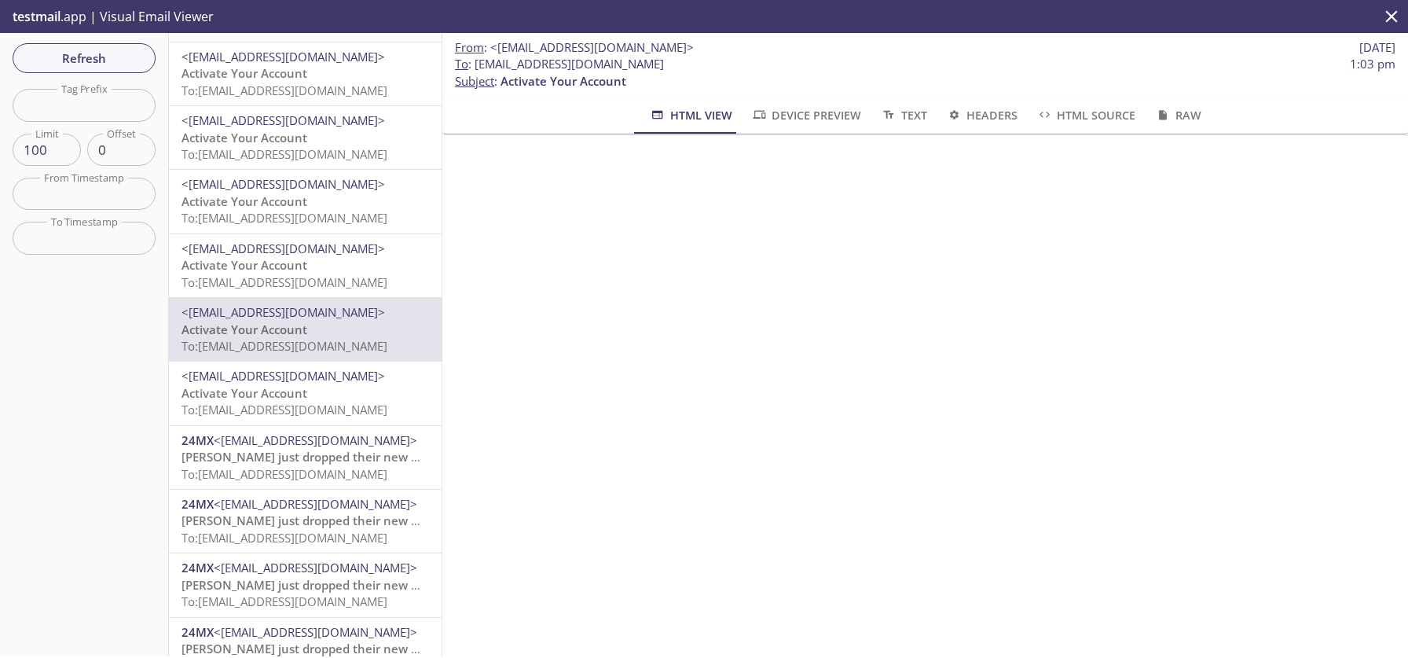
click at [293, 271] on span "Activate Your Account" at bounding box center [245, 265] width 126 height 16
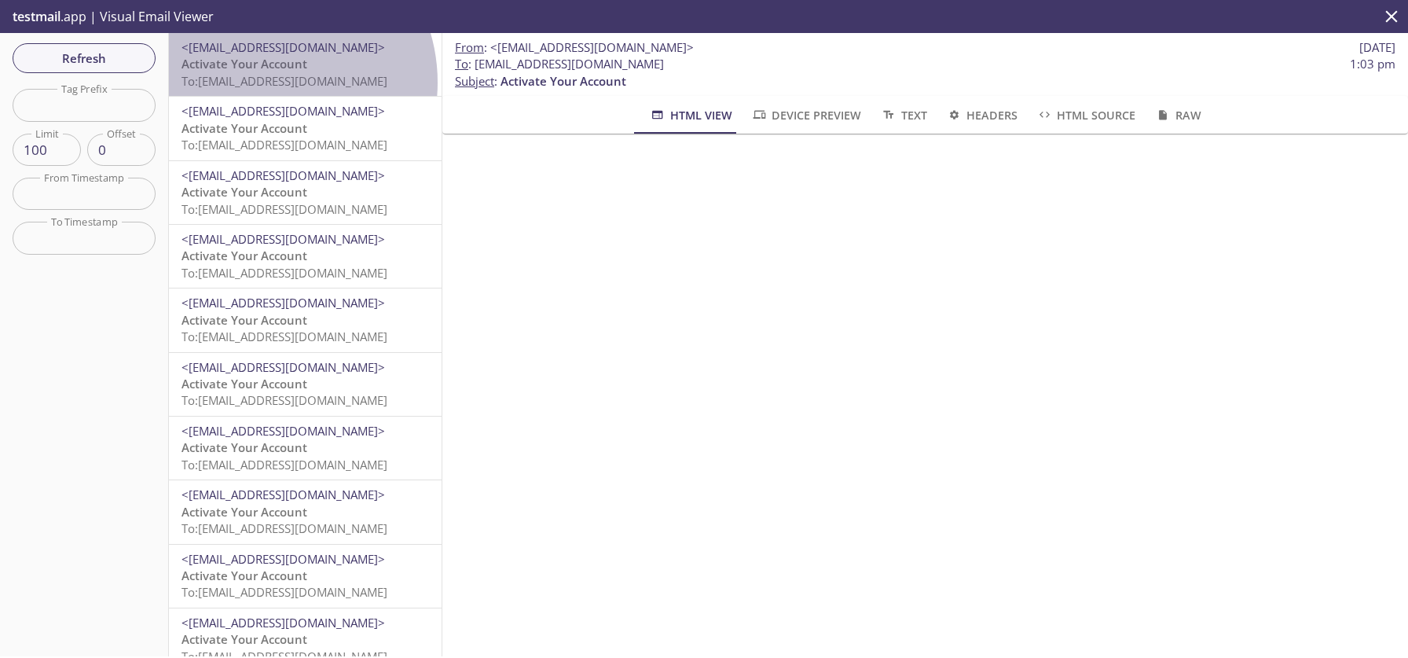
click at [261, 83] on span "To: 9xvbn.0333b7cd1b80@inbox.testmail.app" at bounding box center [285, 81] width 206 height 16
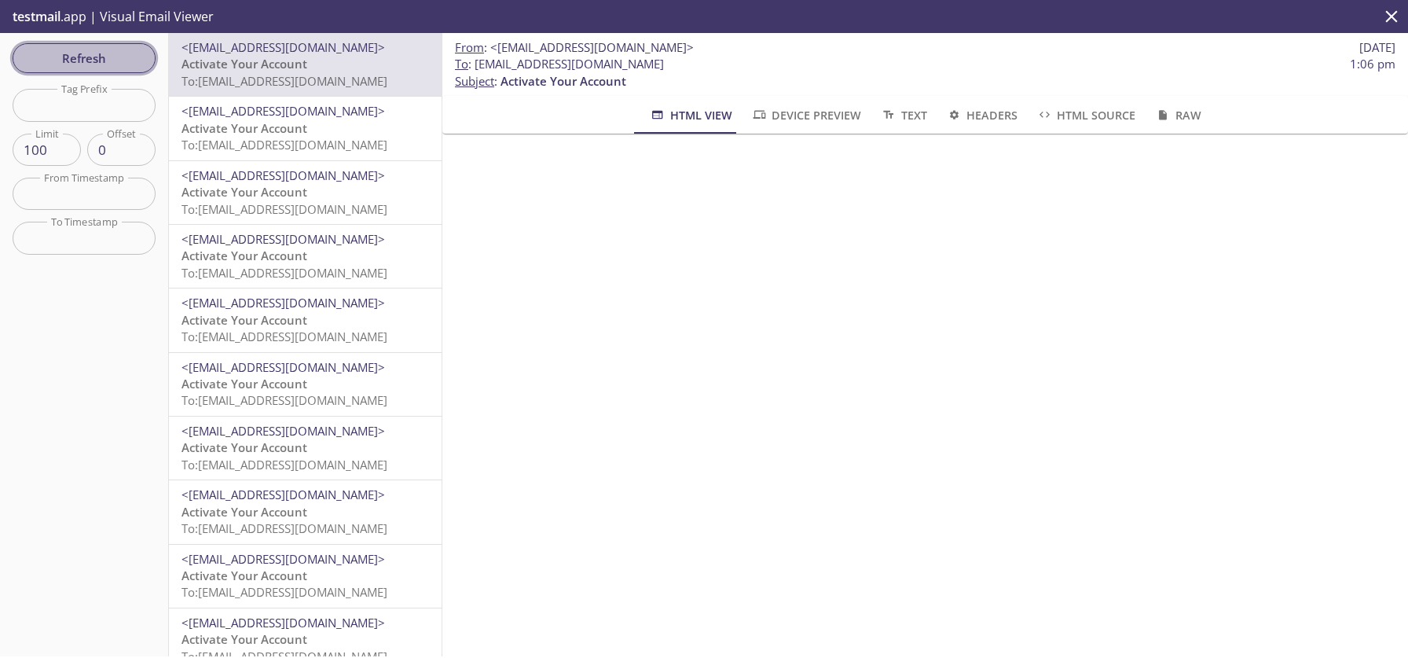
click at [118, 50] on span "Refresh" at bounding box center [84, 58] width 118 height 20
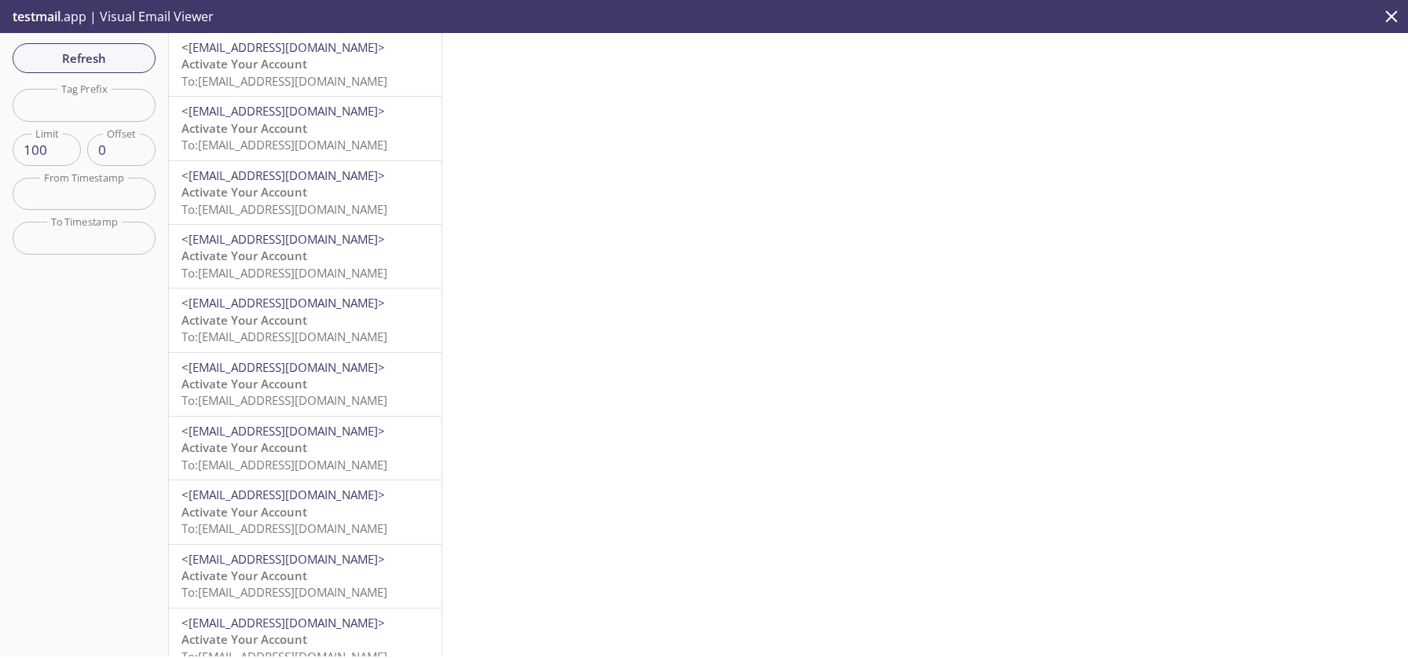
click at [281, 85] on span "To: 9xvbn.0333b7cd1b80@inbox.testmail.app" at bounding box center [285, 81] width 206 height 16
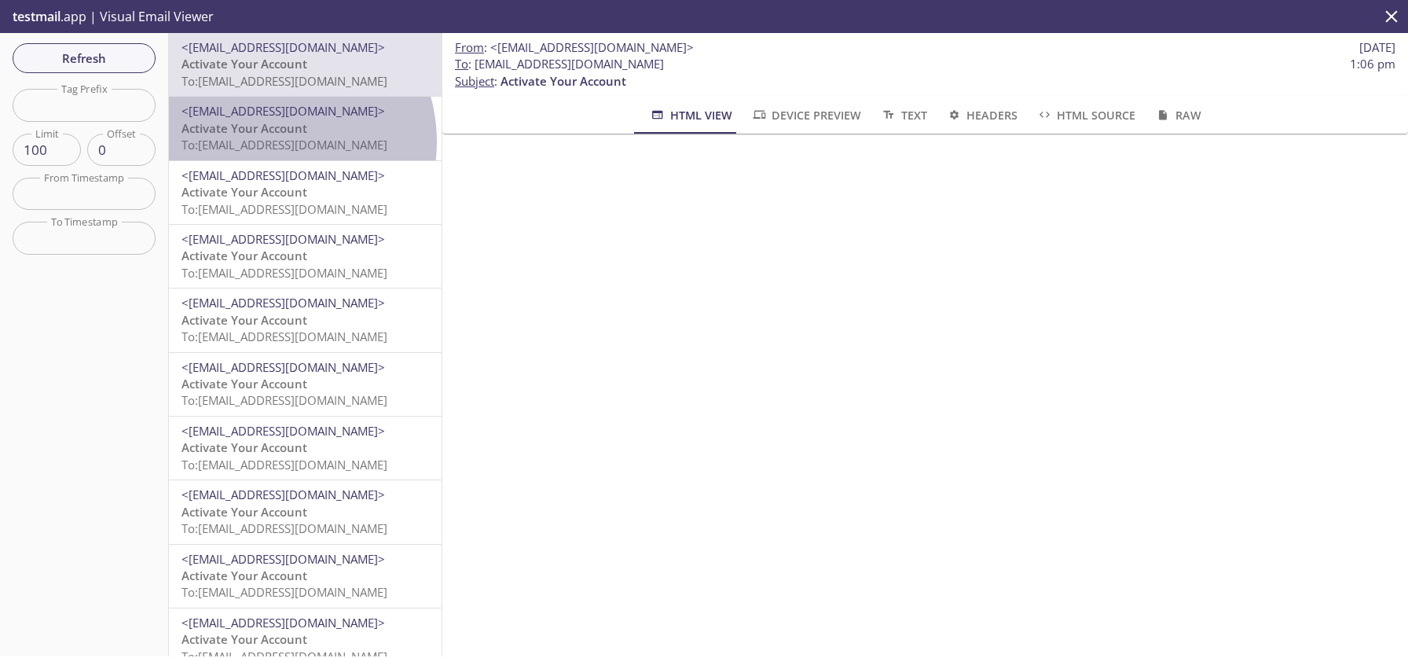
click at [270, 141] on span "To: 9xvbn.3a527bfbc658@inbox.testmail.app" at bounding box center [285, 145] width 206 height 16
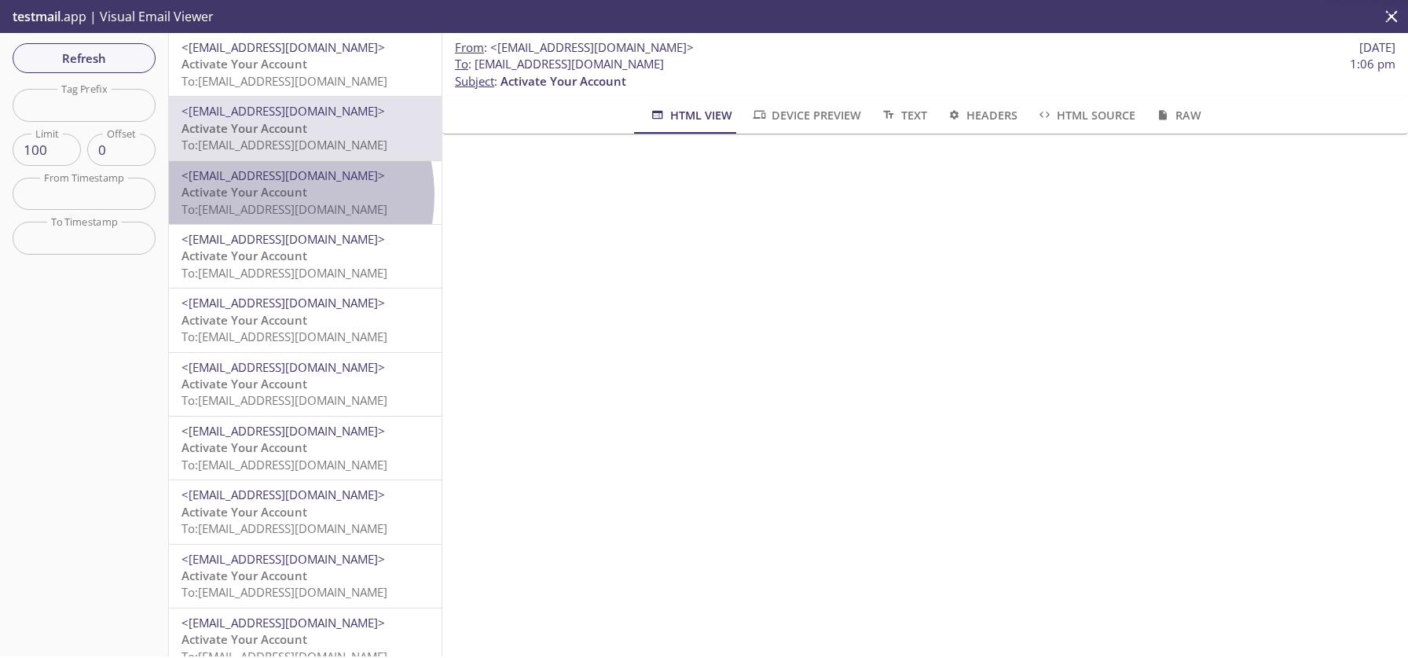
click at [262, 196] on span "Activate Your Account" at bounding box center [245, 192] width 126 height 16
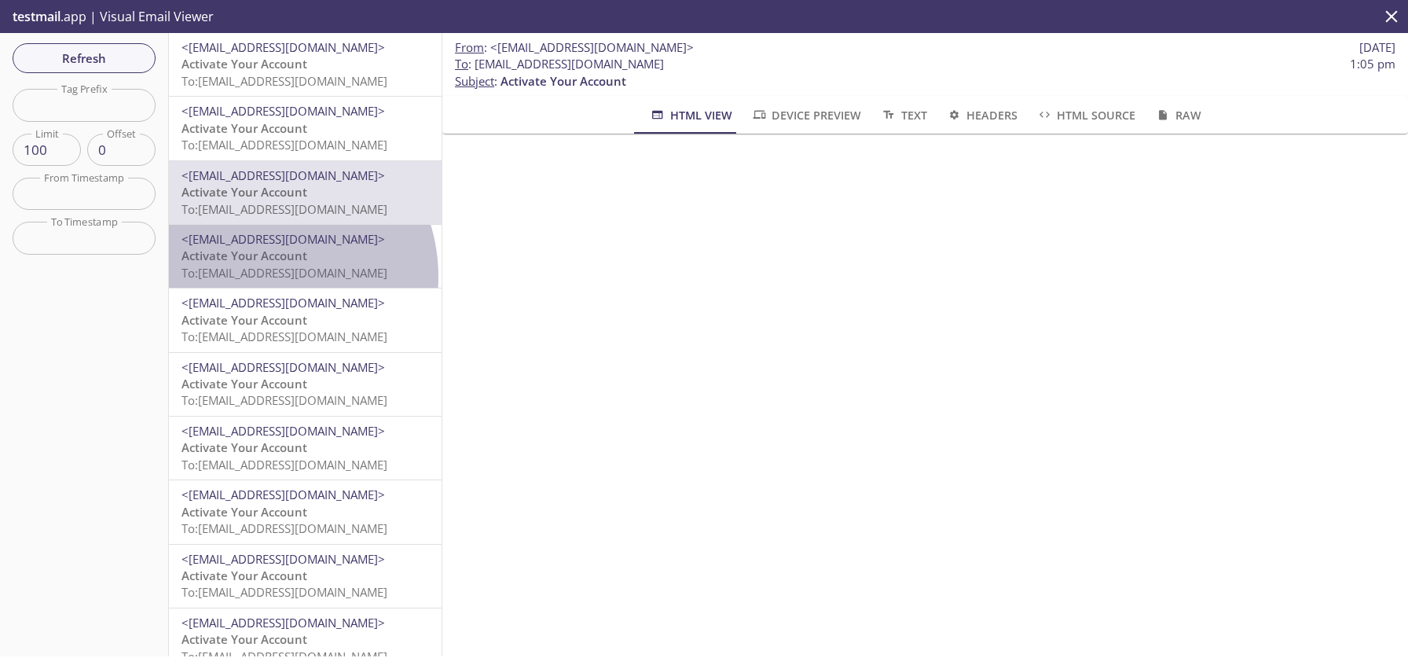
click at [260, 277] on span "To: 9xvbn.2462e17008fb@inbox.testmail.app" at bounding box center [285, 273] width 206 height 16
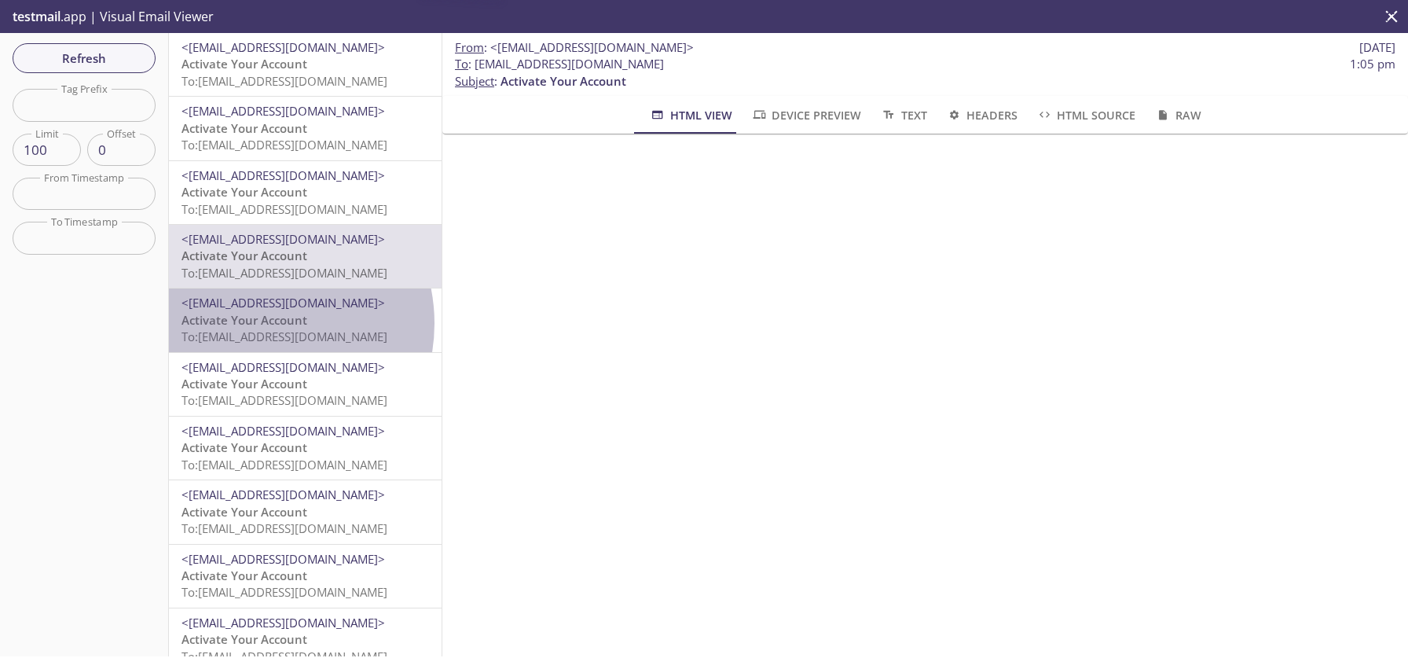
click at [255, 323] on span "Activate Your Account" at bounding box center [245, 320] width 126 height 16
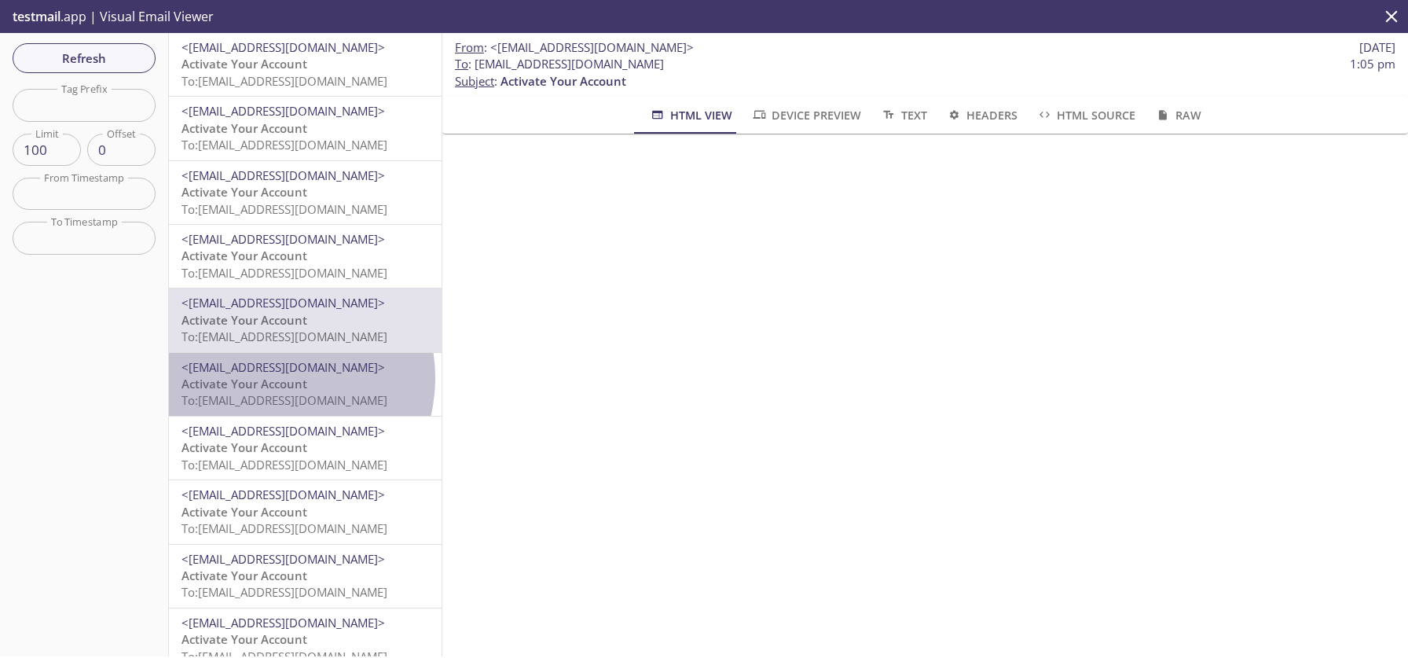
click at [267, 378] on span "Activate Your Account" at bounding box center [245, 384] width 126 height 16
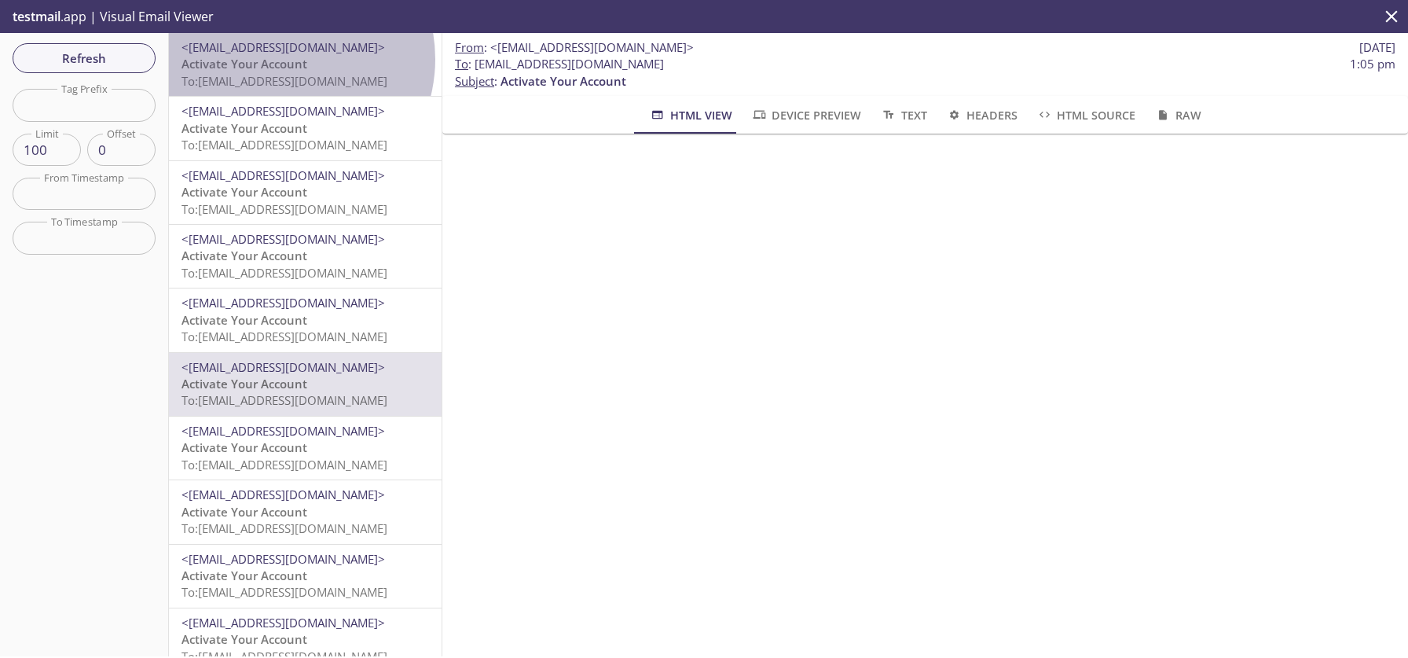
click at [281, 59] on span "Activate Your Account" at bounding box center [245, 64] width 126 height 16
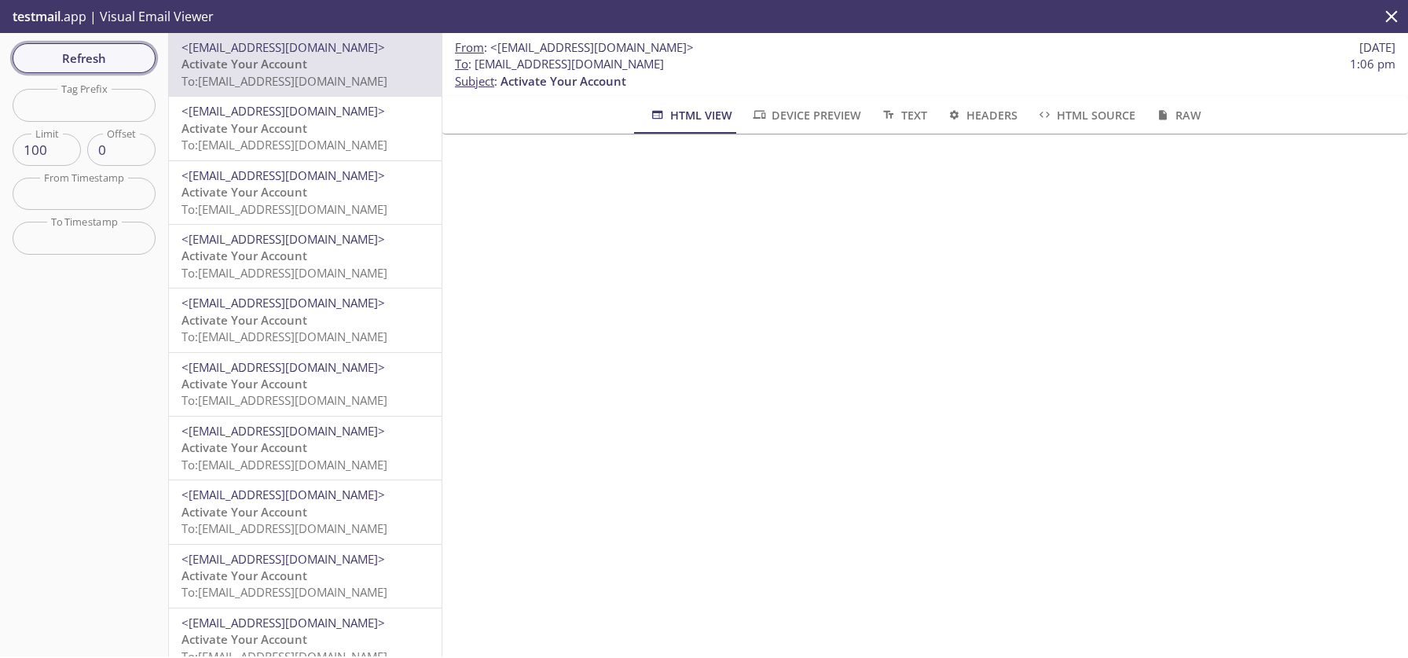
click at [66, 61] on span "Refresh" at bounding box center [84, 58] width 118 height 20
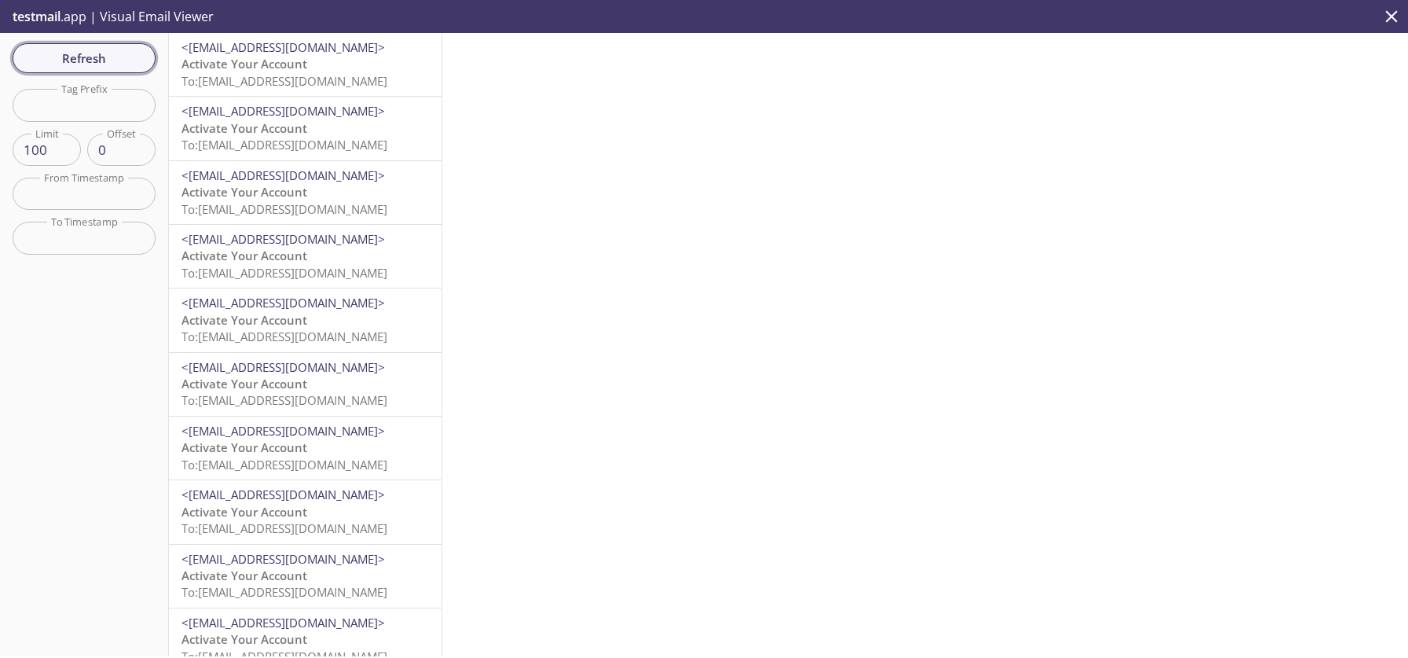
click at [75, 57] on span "Refresh" at bounding box center [84, 58] width 118 height 20
click at [78, 56] on span "Refresh" at bounding box center [84, 58] width 118 height 20
